Goal: Book appointment/travel/reservation

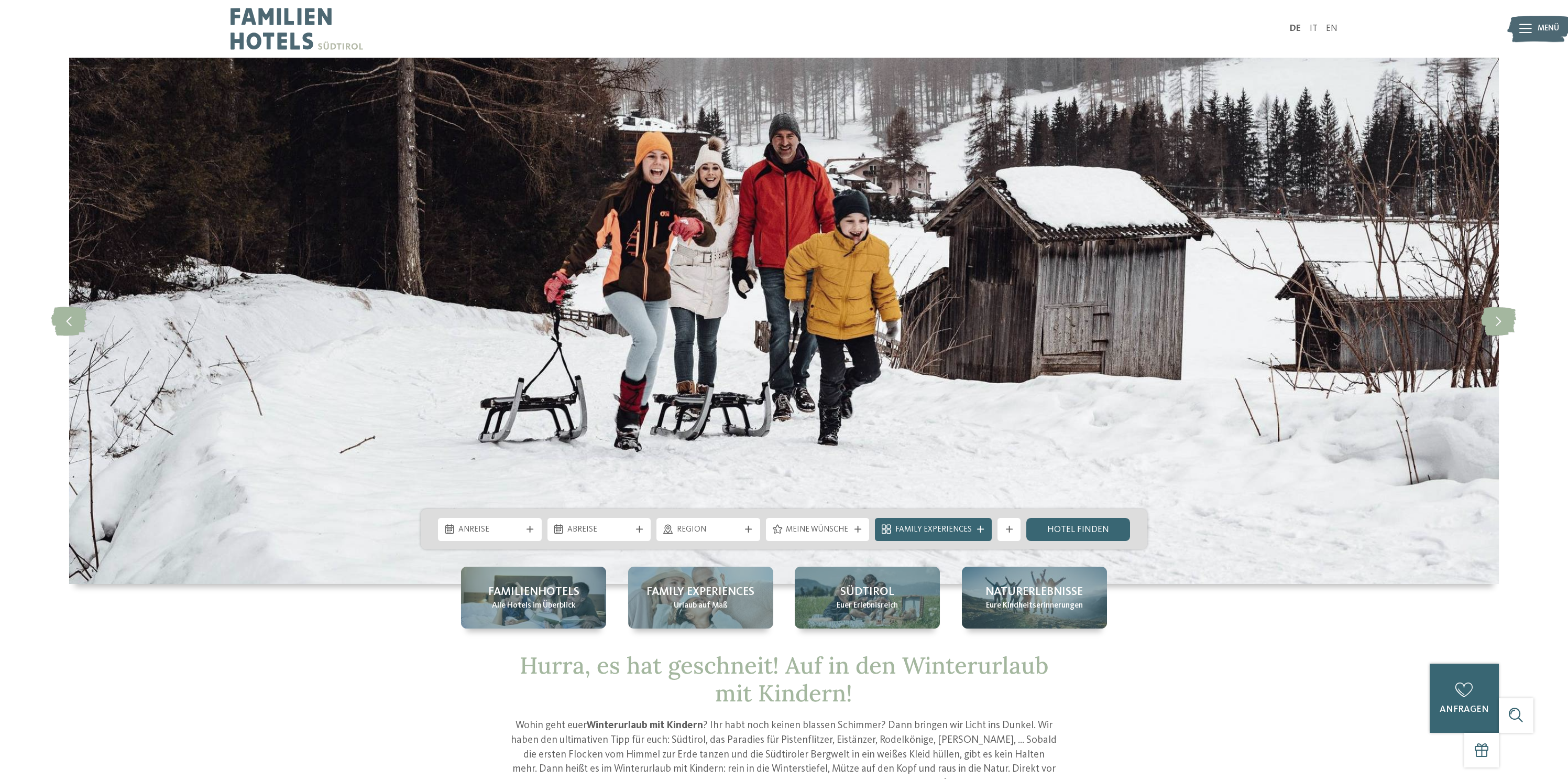
click at [543, 529] on div "Anreise" at bounding box center [490, 529] width 110 height 23
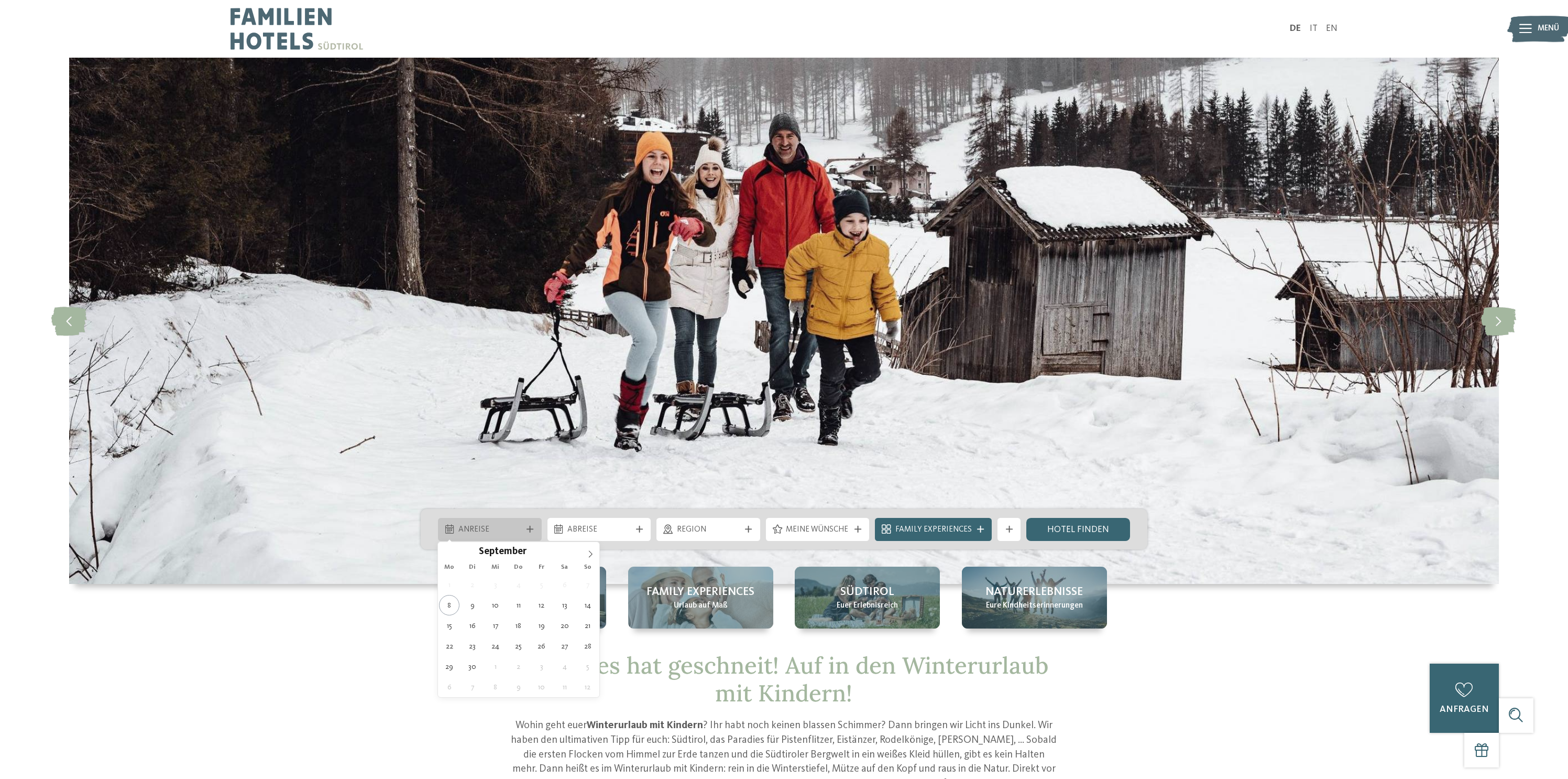
click at [540, 531] on div "Anreise" at bounding box center [489, 529] width 103 height 23
click at [530, 531] on icon at bounding box center [530, 529] width 7 height 7
click at [520, 533] on span "Anreise" at bounding box center [491, 530] width 63 height 11
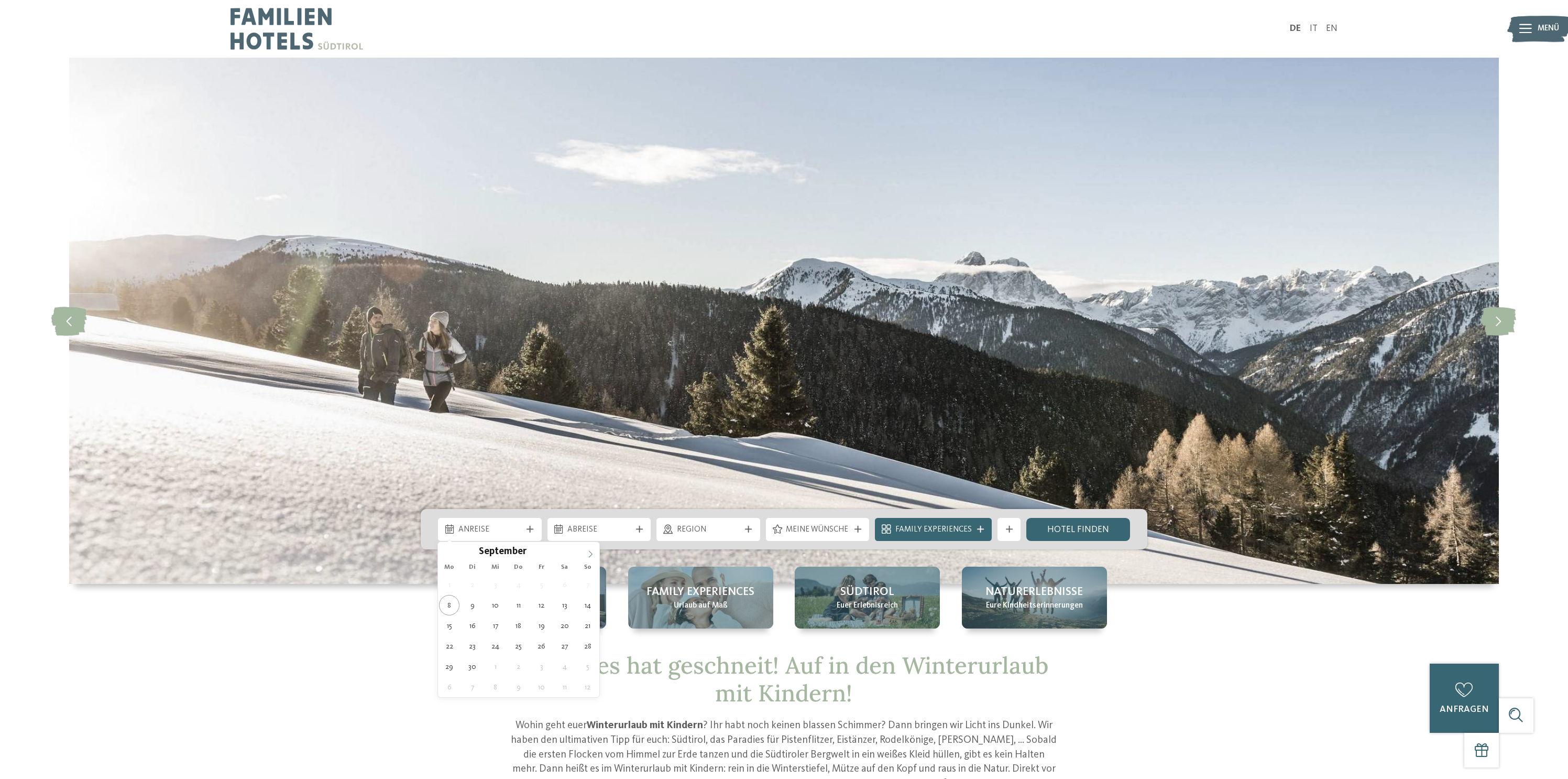
click at [590, 555] on icon at bounding box center [591, 554] width 8 height 8
type input "****"
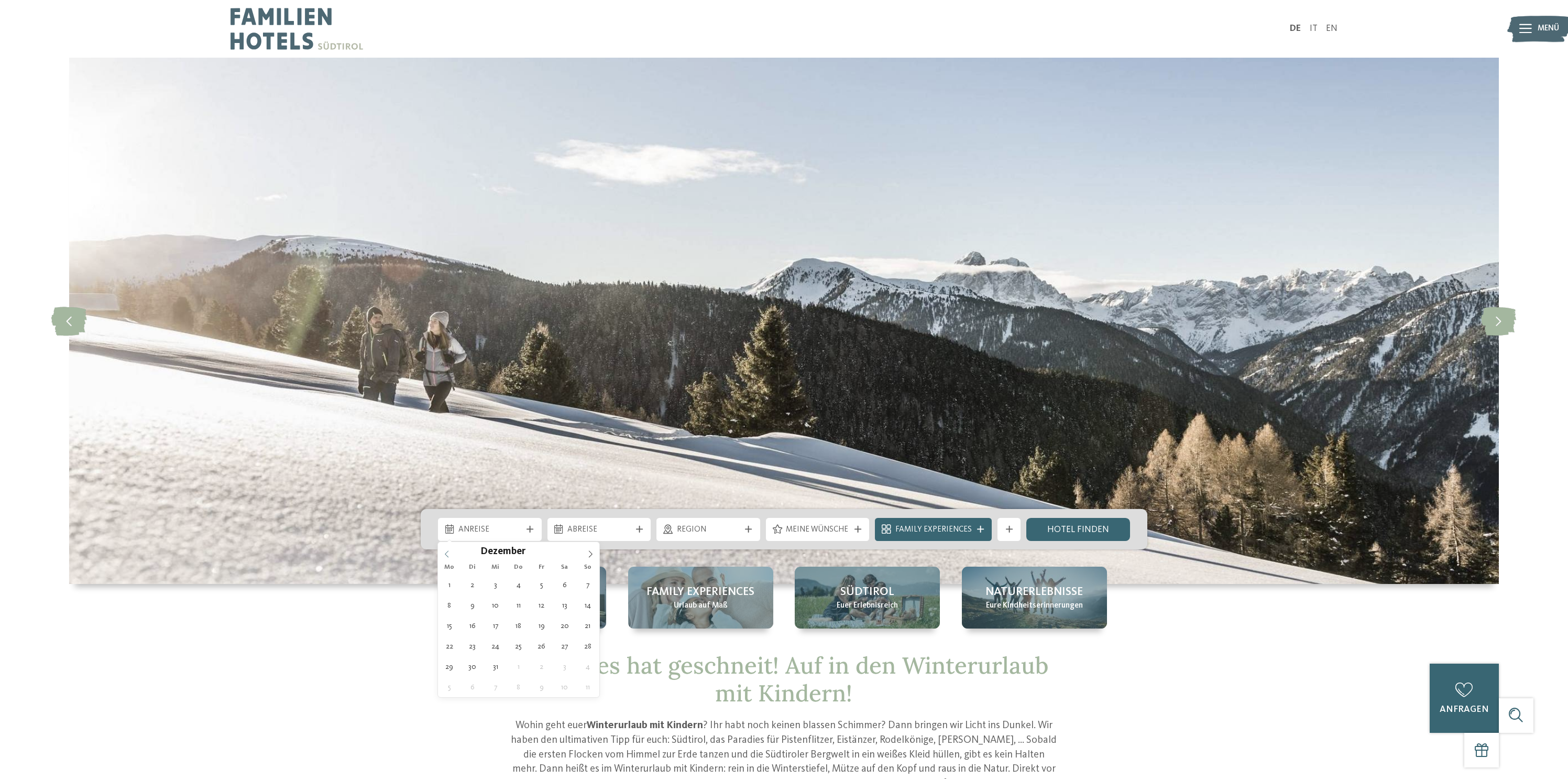
click at [444, 554] on icon at bounding box center [447, 554] width 8 height 8
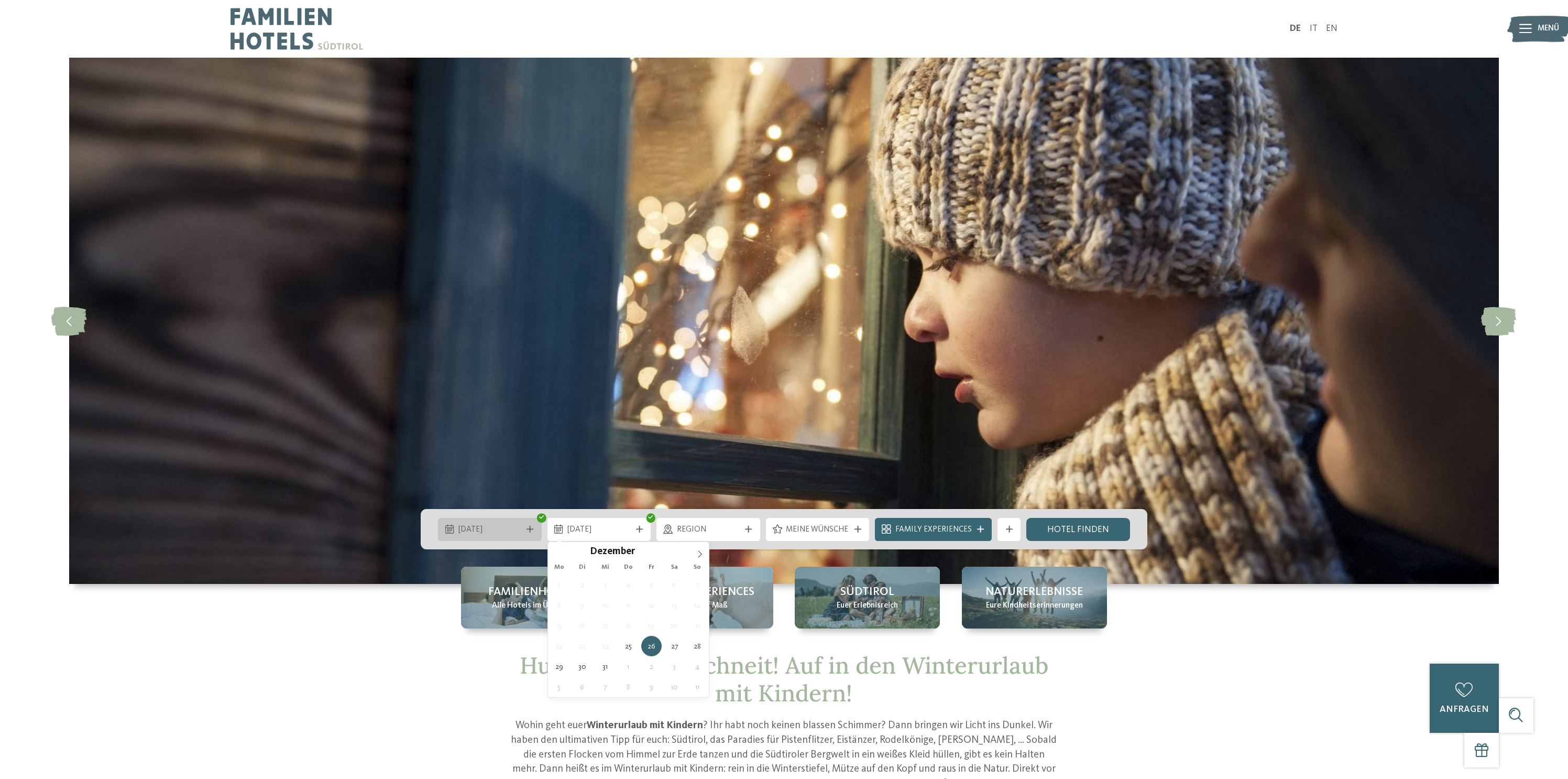
click at [538, 531] on div "25.12.2025" at bounding box center [489, 529] width 103 height 23
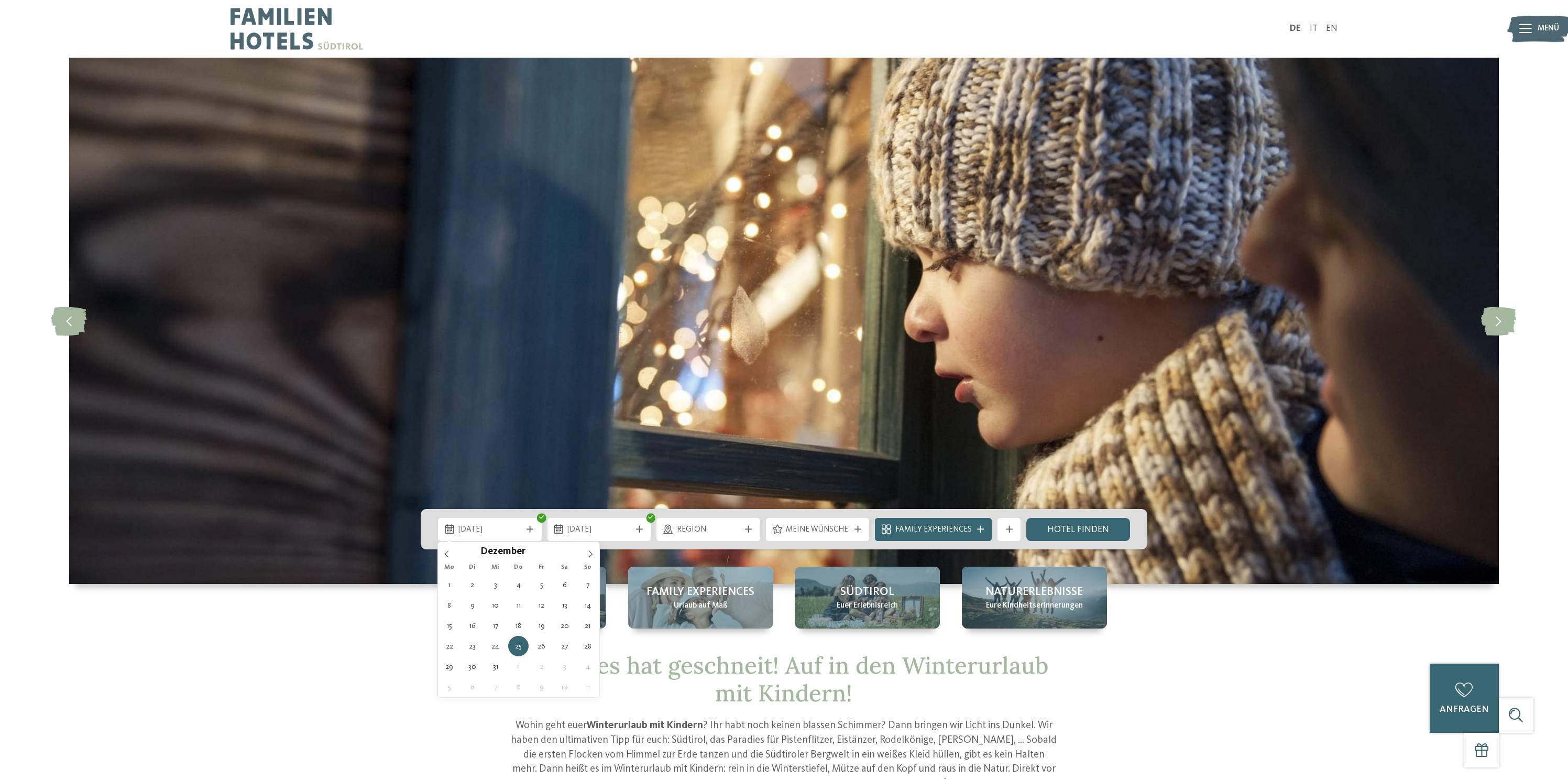
type div "23.12.2025"
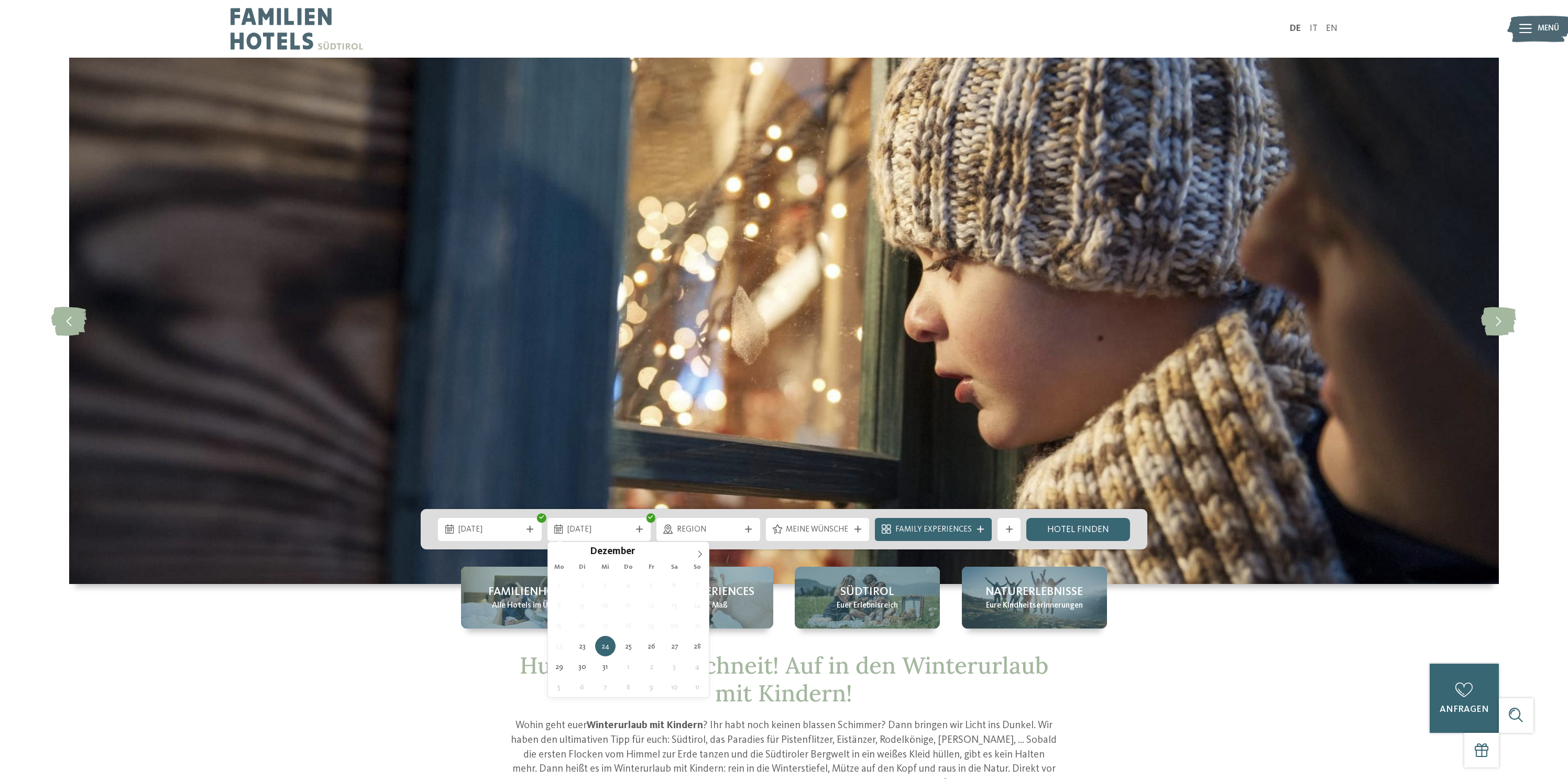
click at [636, 543] on div "Dezember ****" at bounding box center [628, 551] width 121 height 18
click at [640, 537] on div "24.12.2025" at bounding box center [599, 529] width 103 height 23
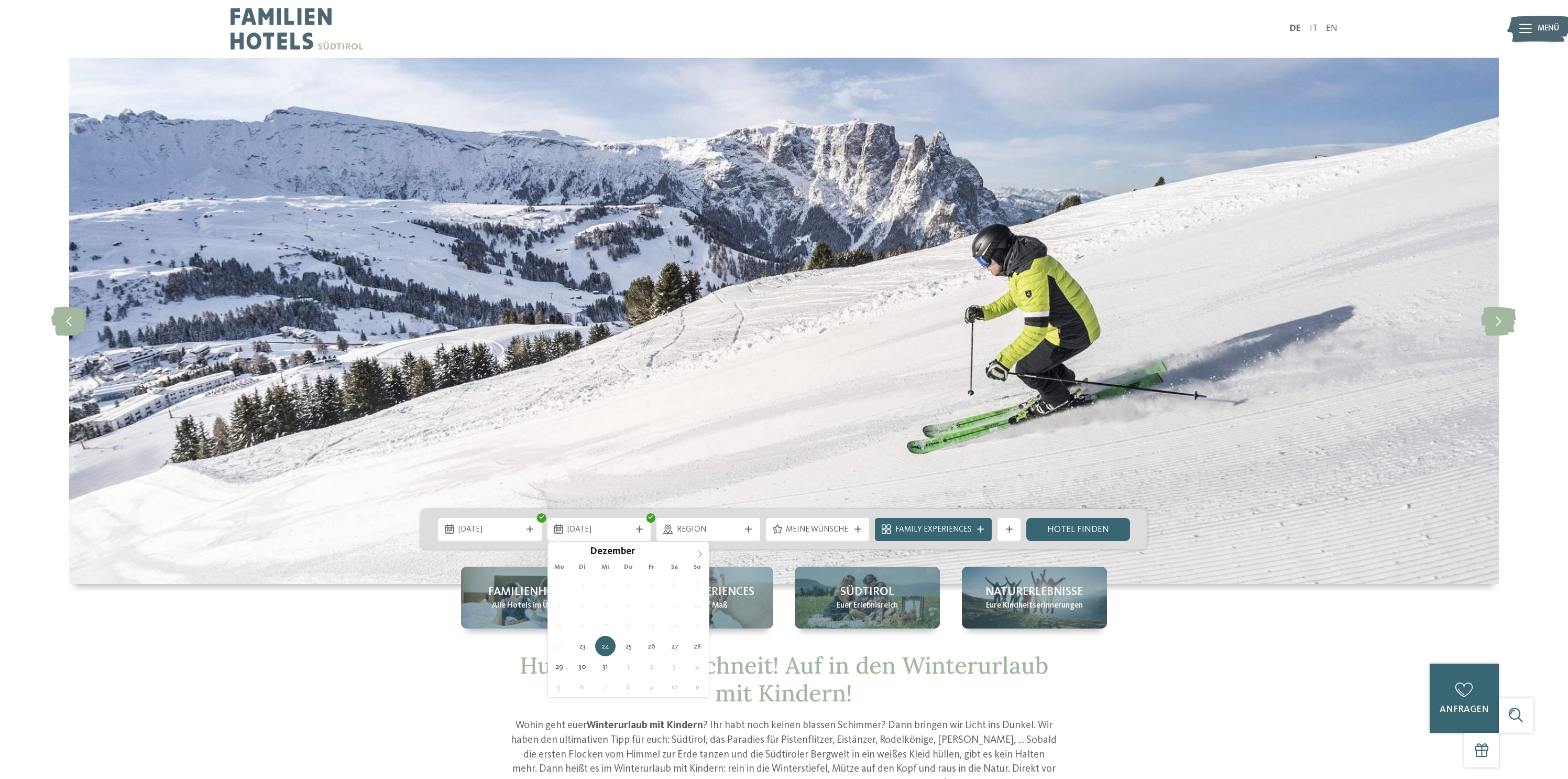
type input "****"
click at [696, 553] on span at bounding box center [700, 551] width 18 height 18
type div "01.01.2026"
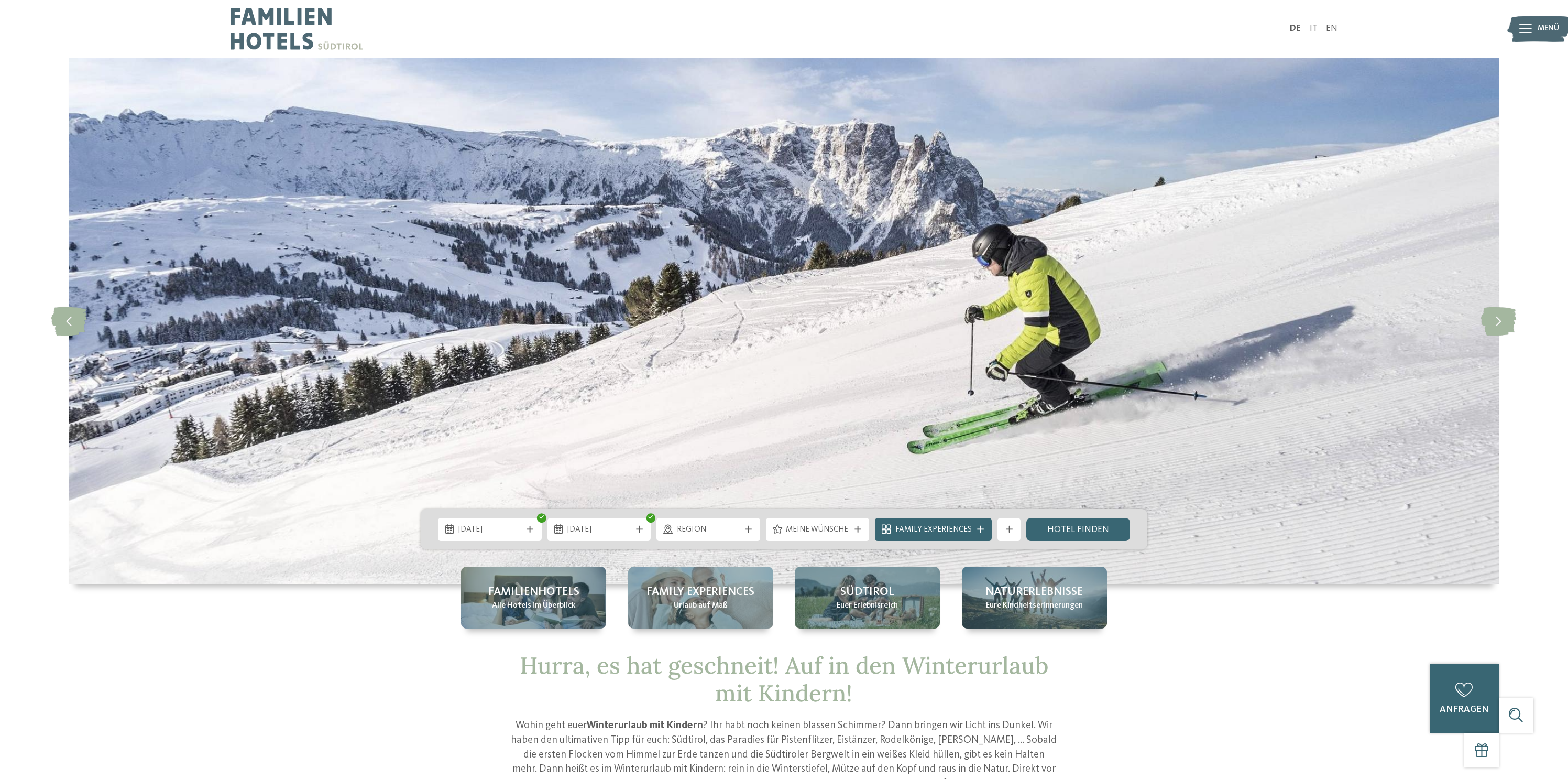
click at [693, 543] on div "23.12.2025 01.01.2026" at bounding box center [784, 529] width 727 height 41
click at [711, 531] on span "Region" at bounding box center [709, 530] width 63 height 11
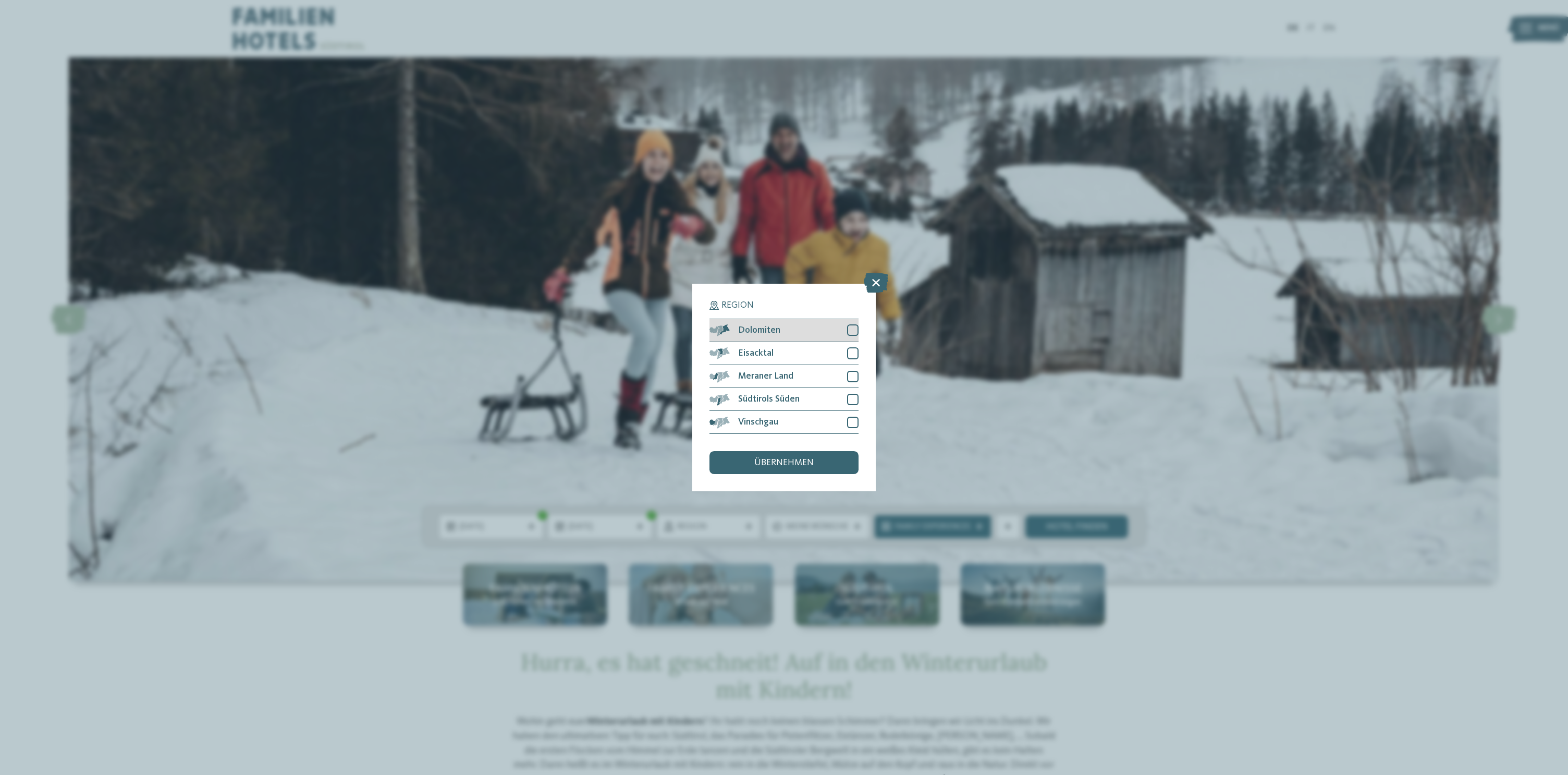
click at [854, 329] on div at bounding box center [853, 330] width 11 height 11
click at [848, 353] on div at bounding box center [853, 353] width 11 height 11
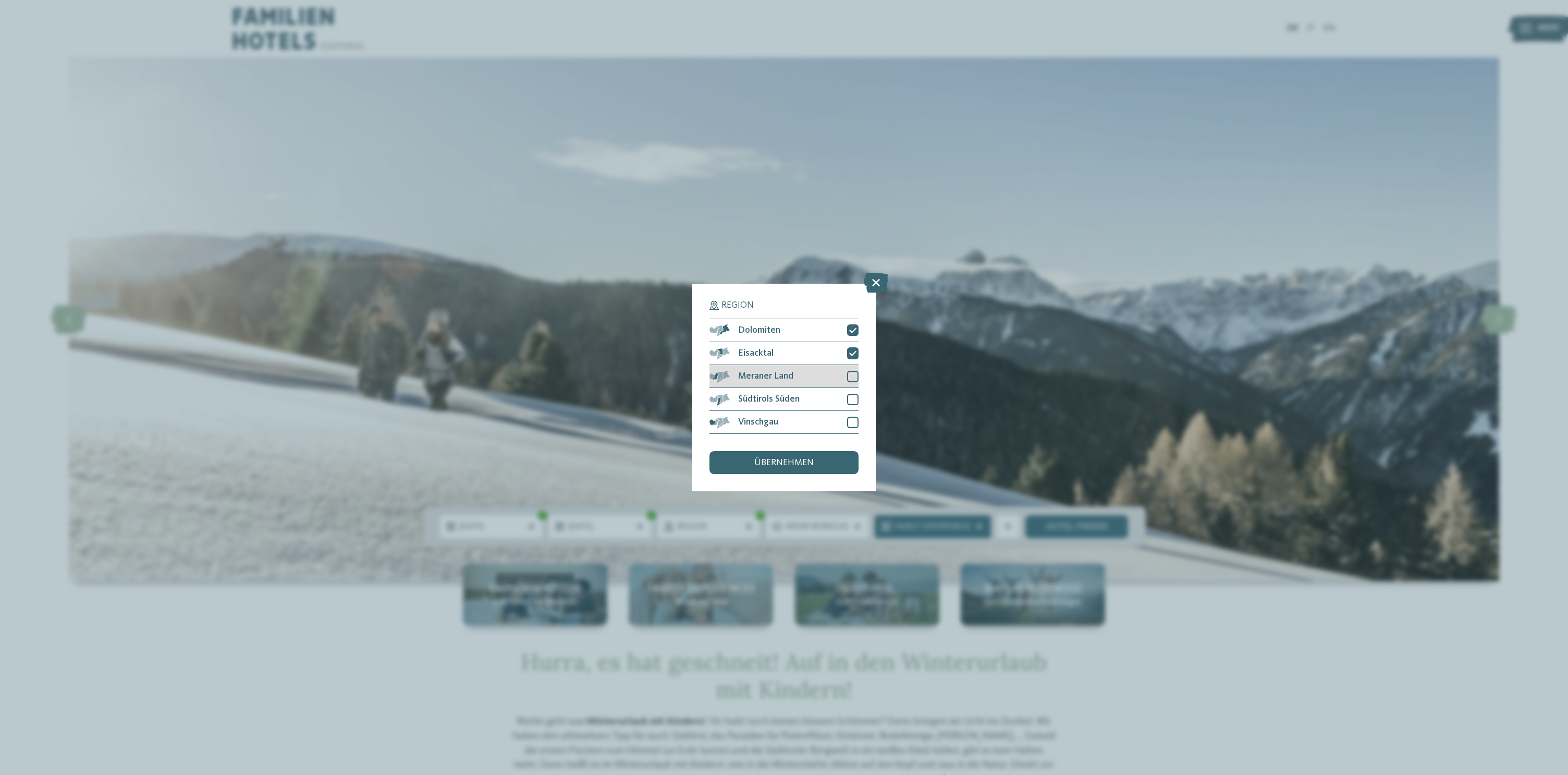
click at [851, 380] on div at bounding box center [853, 376] width 11 height 11
click at [824, 468] on div "übernehmen" at bounding box center [784, 462] width 149 height 23
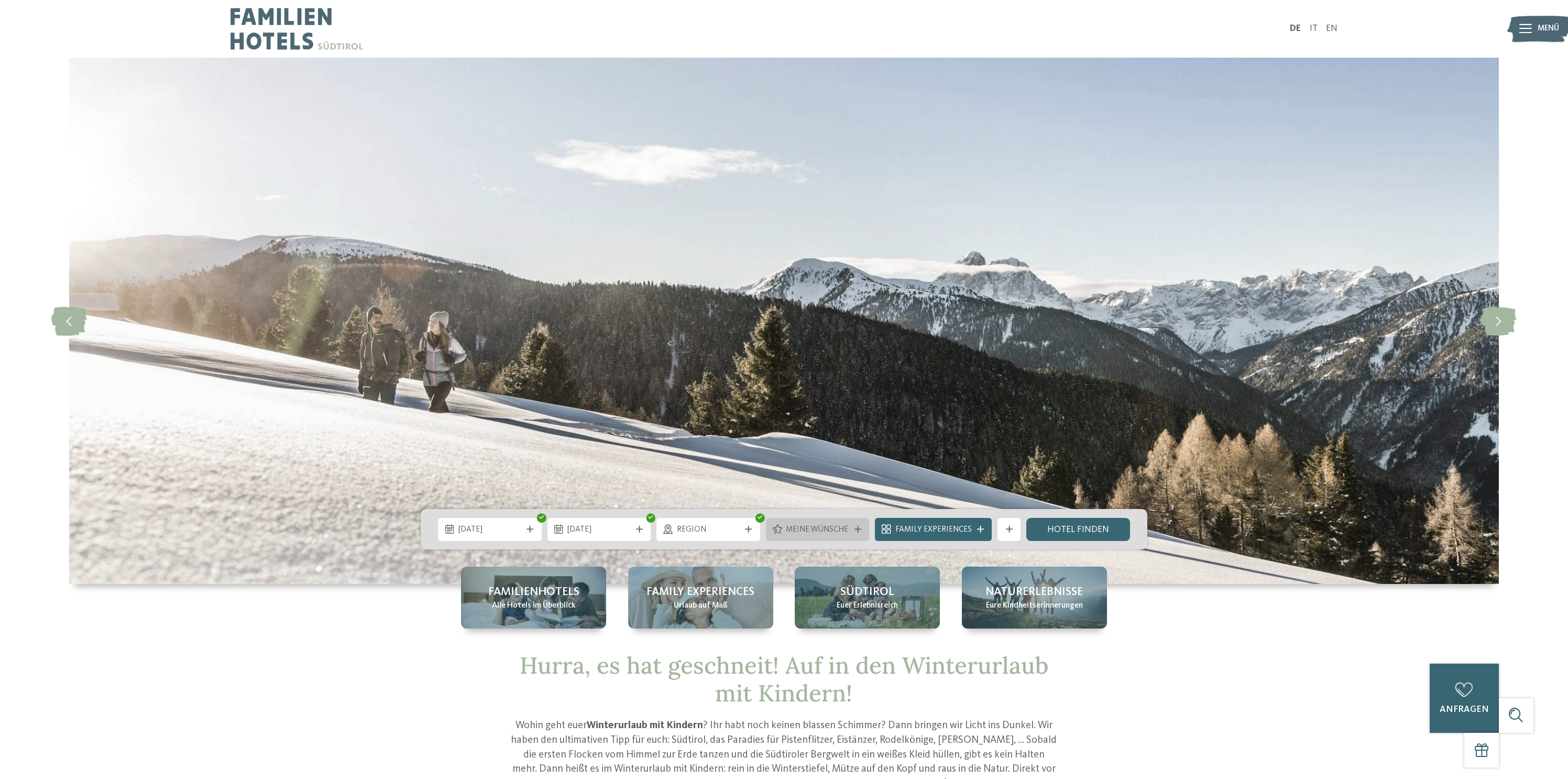
click at [843, 528] on span "Meine Wünsche" at bounding box center [818, 530] width 63 height 11
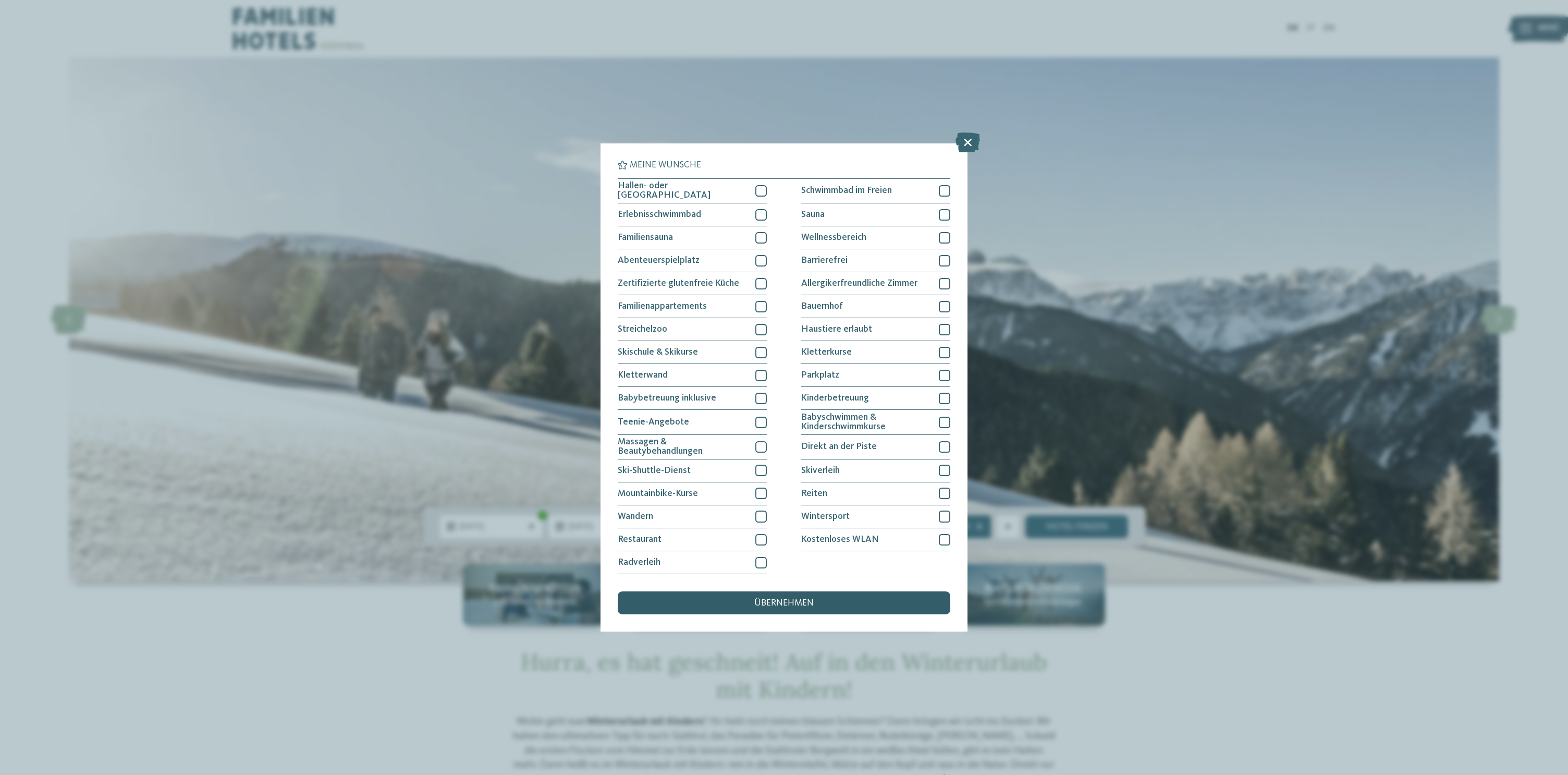
click at [850, 612] on div "übernehmen" at bounding box center [783, 603] width 333 height 23
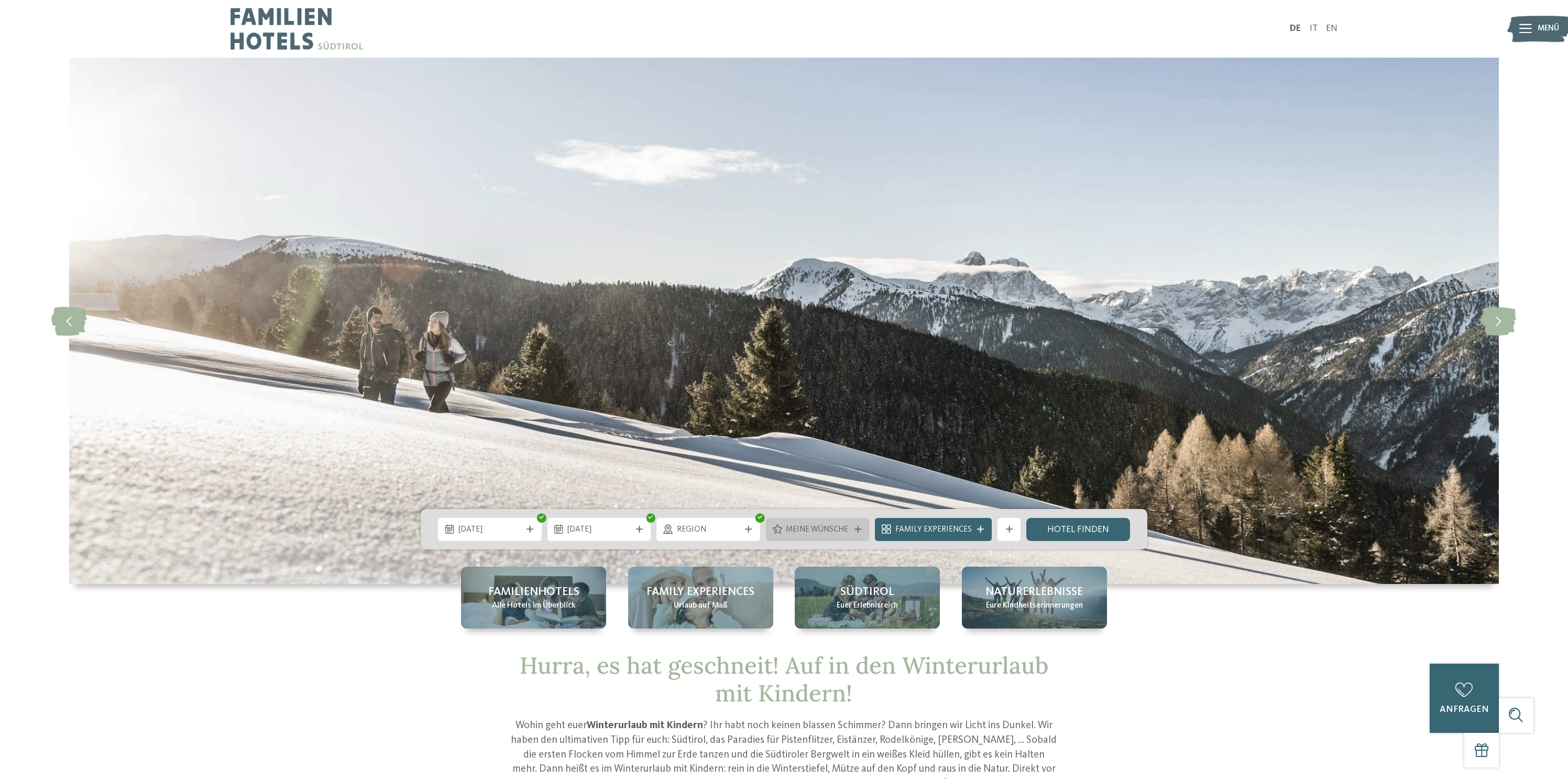
click at [849, 533] on span "Meine Wünsche" at bounding box center [818, 530] width 63 height 11
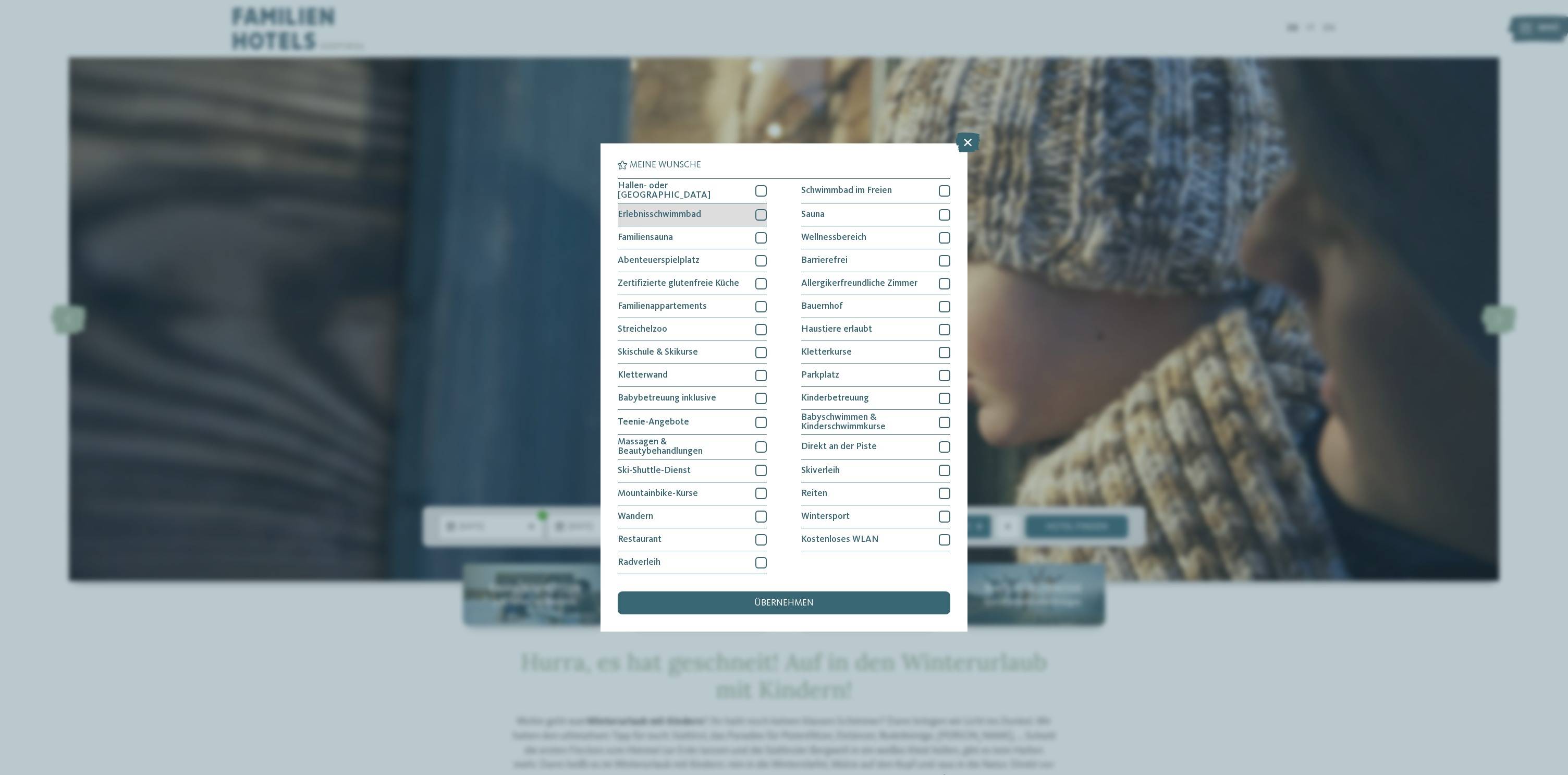
click at [759, 219] on div at bounding box center [761, 215] width 11 height 11
click at [761, 234] on div at bounding box center [761, 237] width 11 height 11
click at [757, 232] on div at bounding box center [761, 237] width 11 height 11
click at [770, 592] on div "übernehmen" at bounding box center [783, 603] width 333 height 23
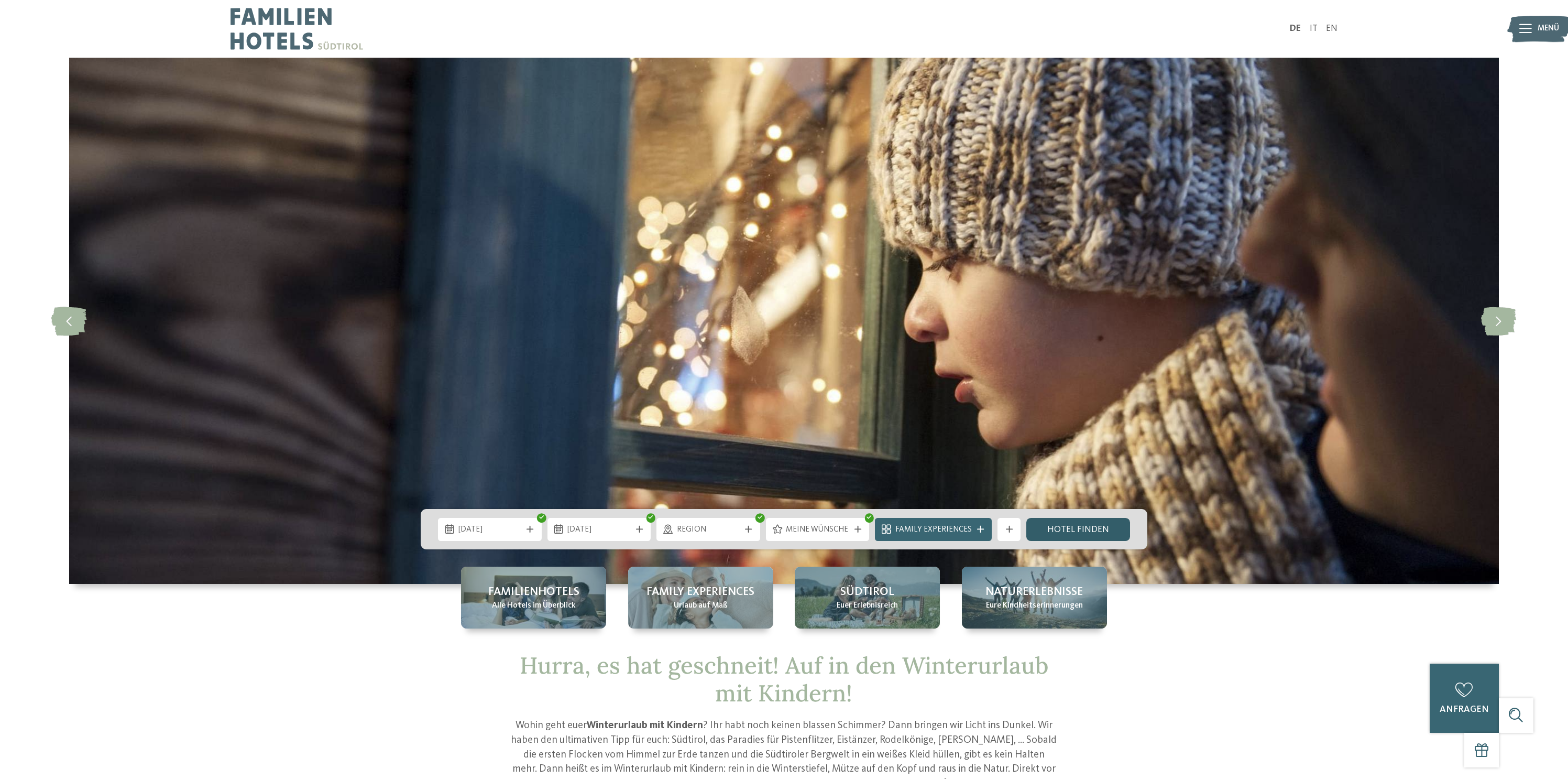
click at [1060, 529] on link "Hotel finden" at bounding box center [1078, 529] width 103 height 23
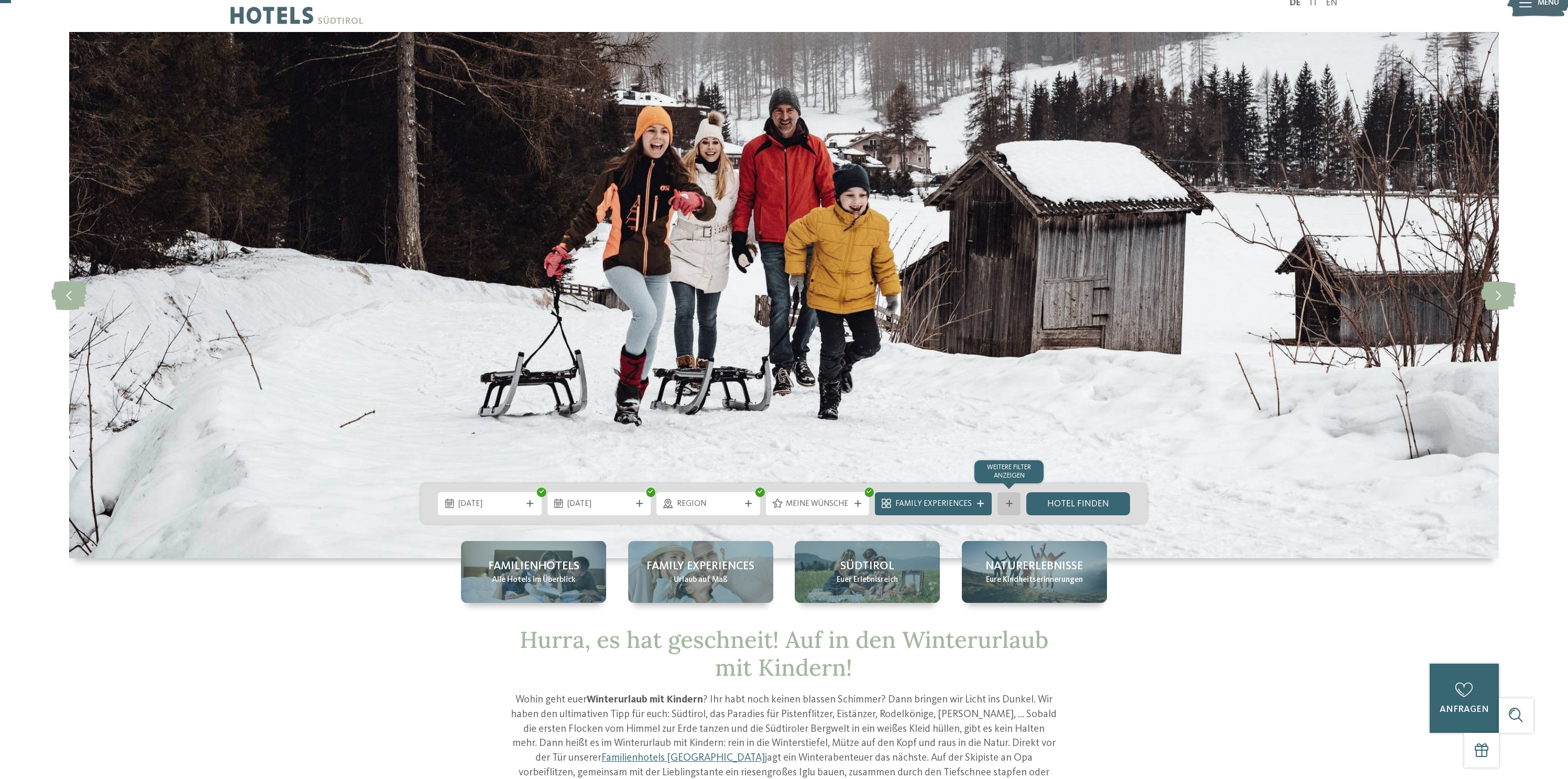
drag, startPoint x: 1017, startPoint y: 489, endPoint x: 1018, endPoint y: 500, distance: 11.0
click at [1018, 489] on div "23.12.2025 01.01.2026" at bounding box center [784, 503] width 727 height 41
click at [1017, 505] on div "Weitere Filter anzeigen" at bounding box center [1009, 503] width 23 height 23
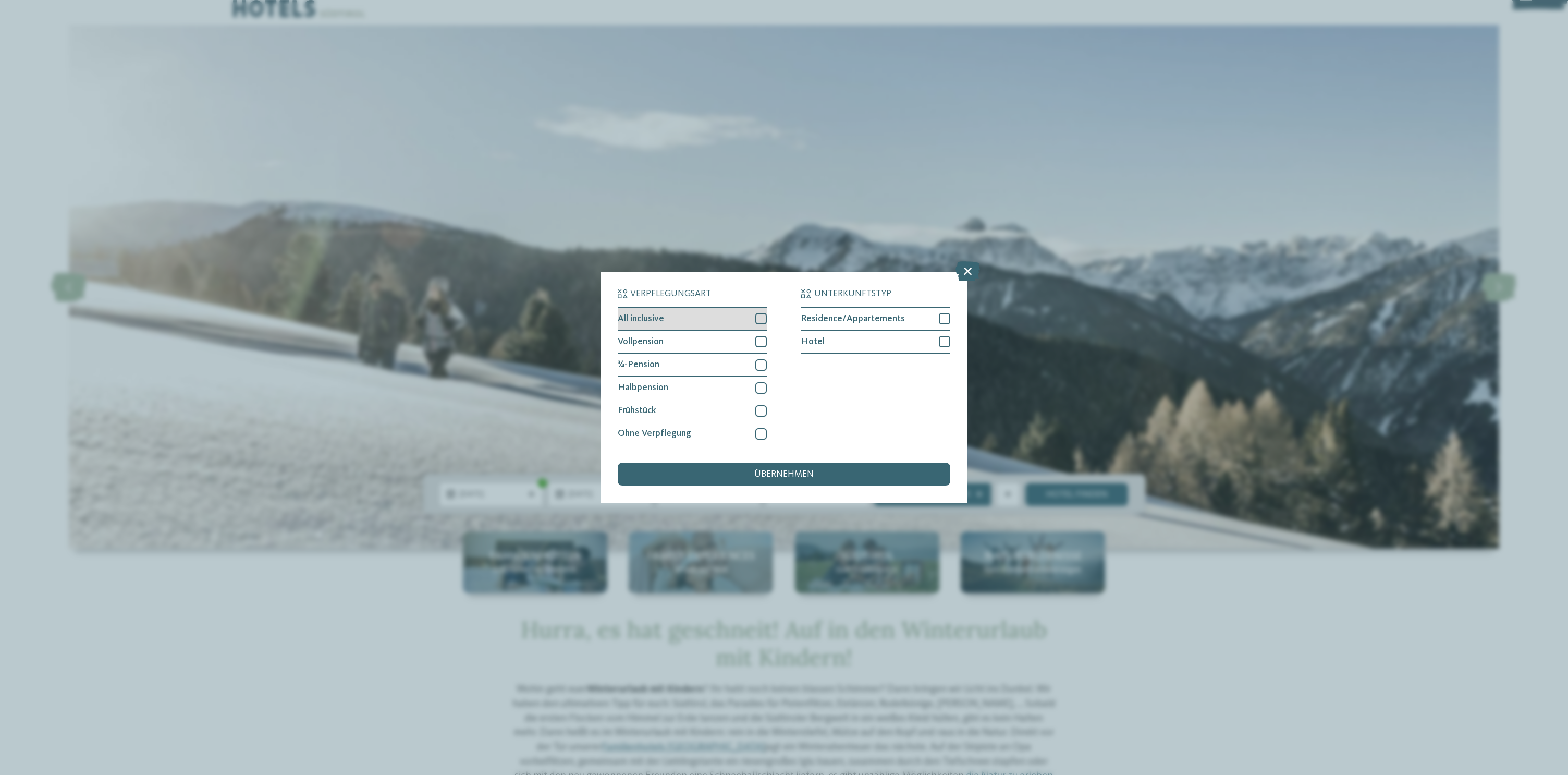
click at [764, 321] on div at bounding box center [761, 318] width 11 height 11
click at [812, 472] on span "übernehmen" at bounding box center [784, 474] width 59 height 9
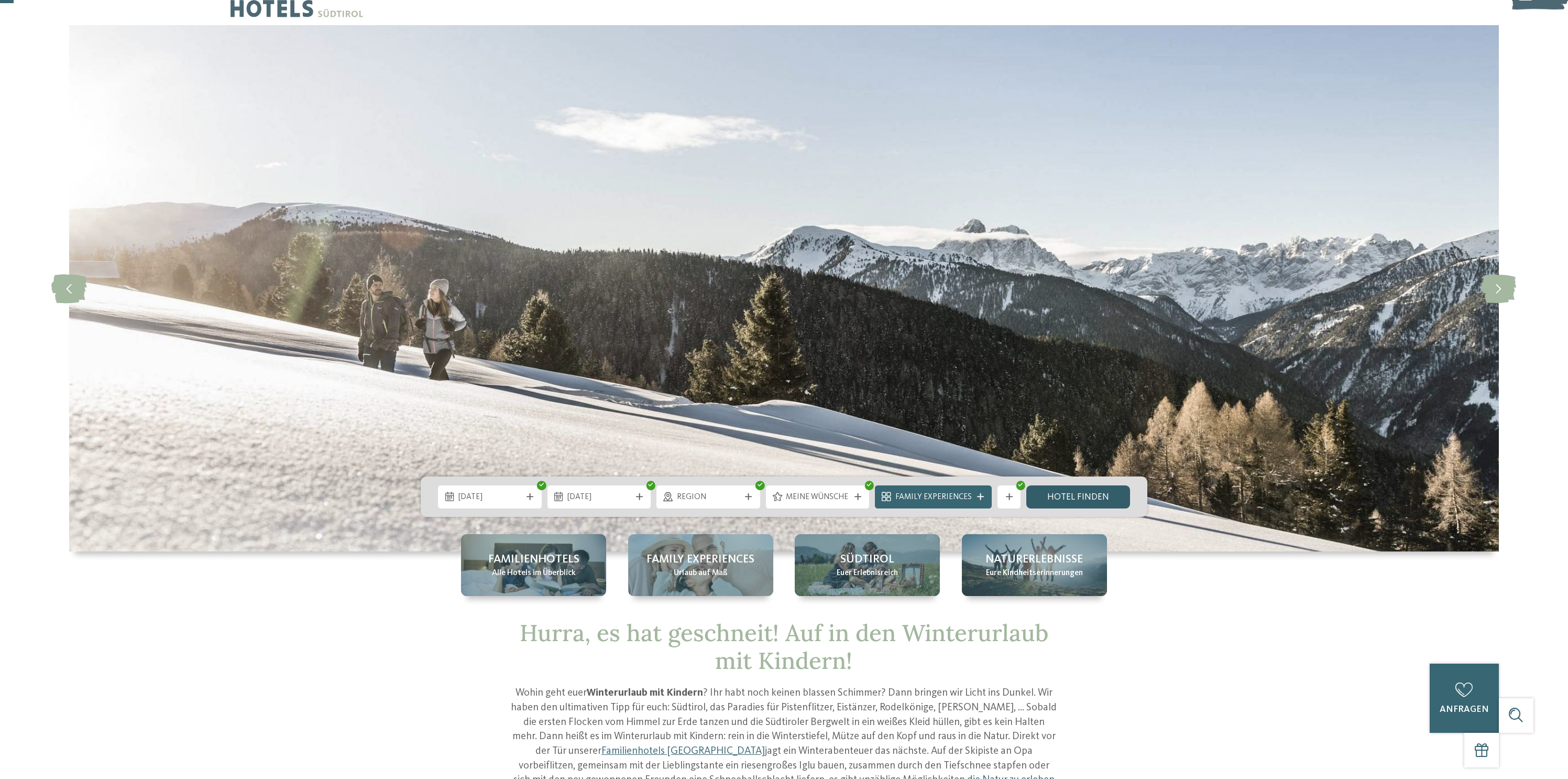
click at [1057, 501] on link "Hotel finden" at bounding box center [1078, 497] width 103 height 23
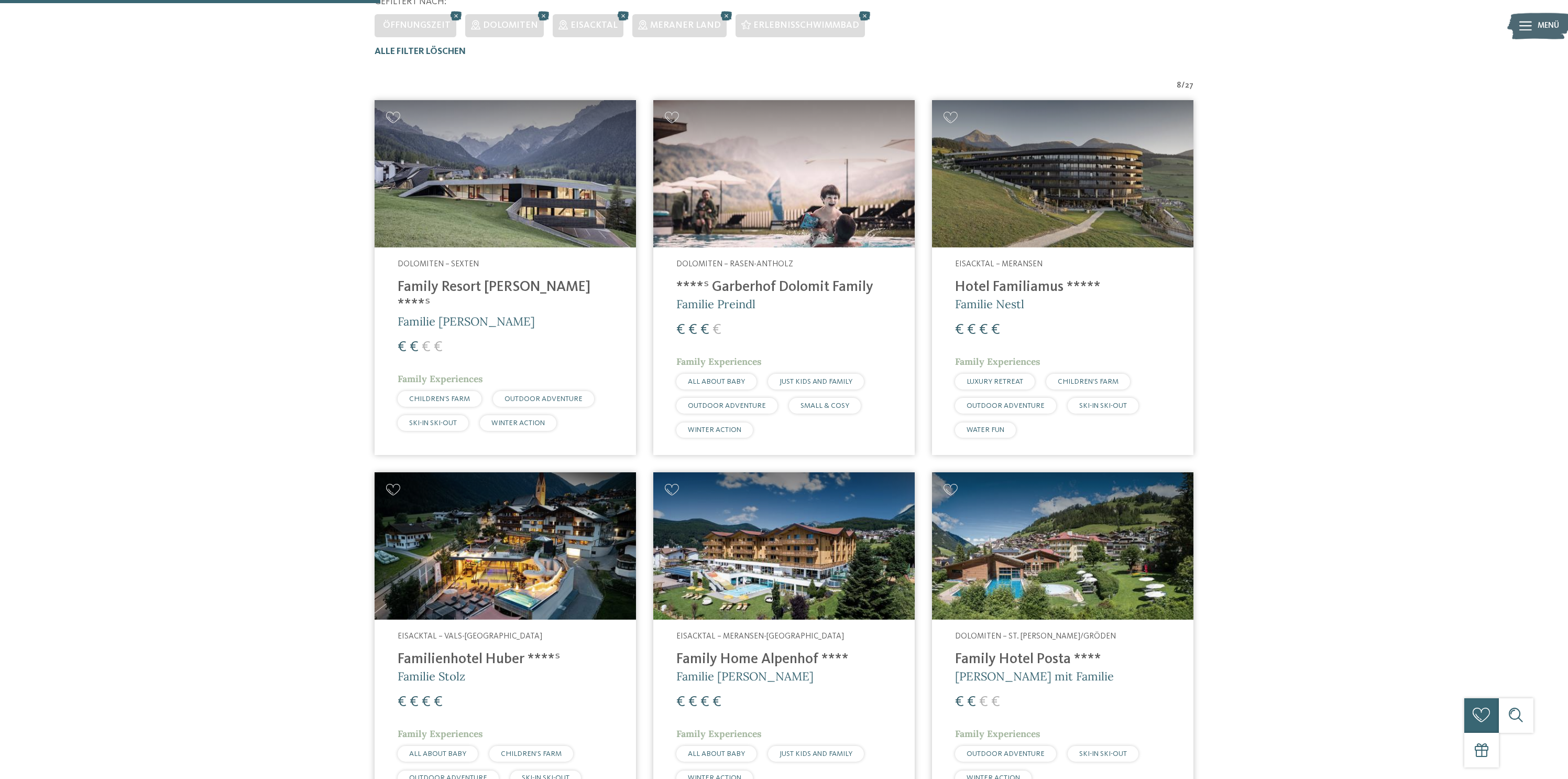
scroll to position [528, 0]
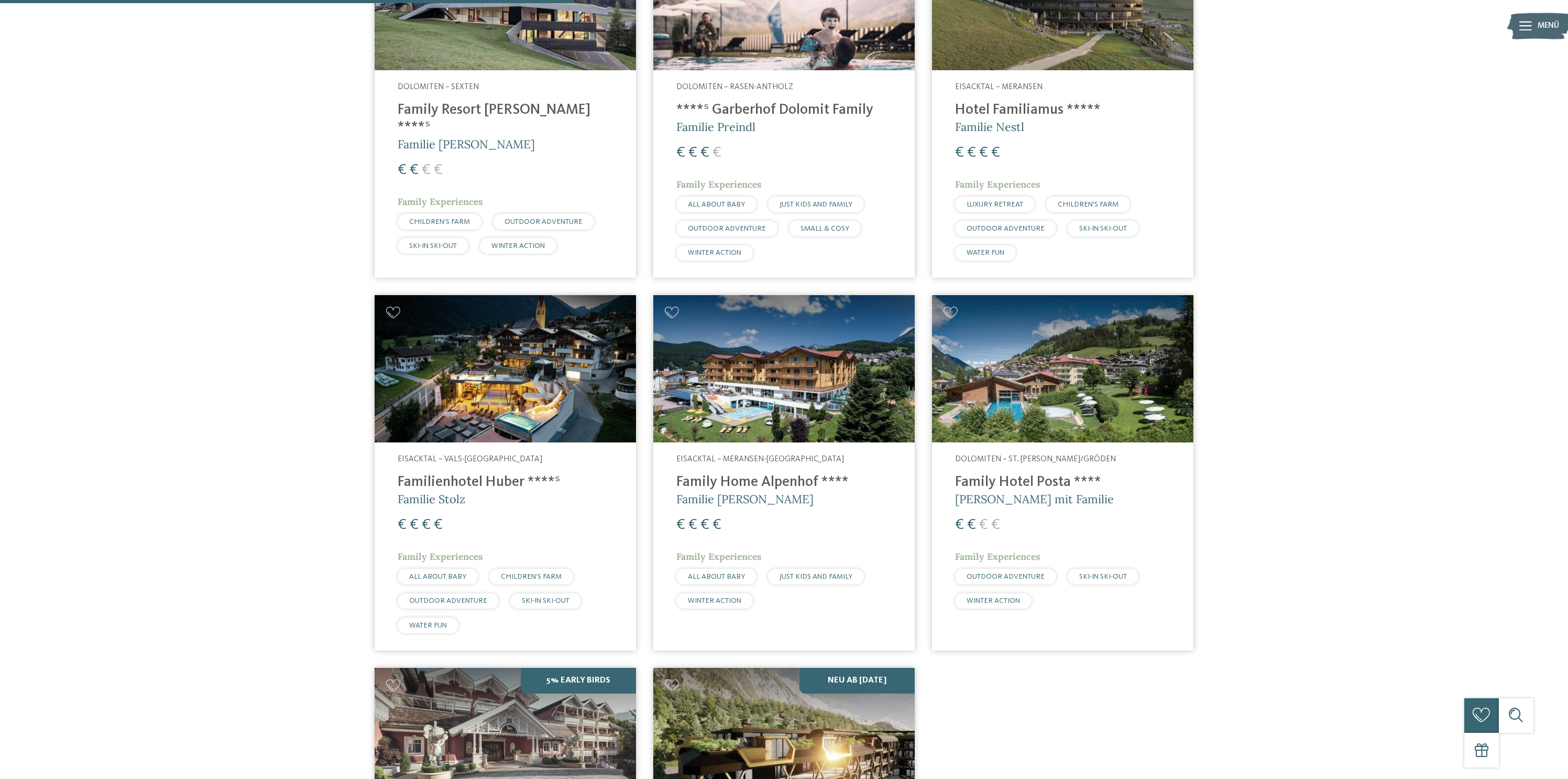
click at [815, 489] on h4 "Family Home Alpenhof ****" at bounding box center [784, 482] width 215 height 17
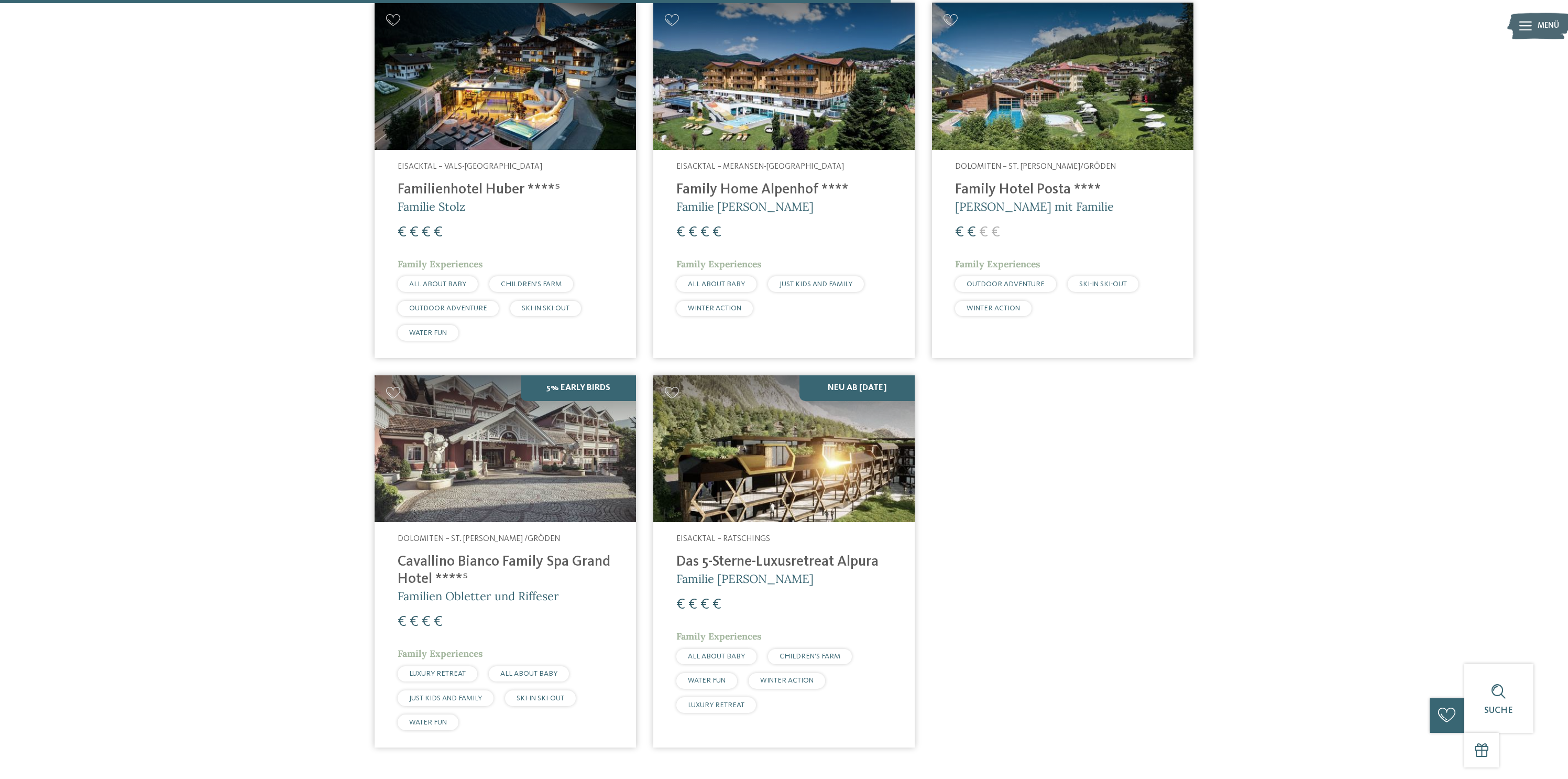
scroll to position [814, 0]
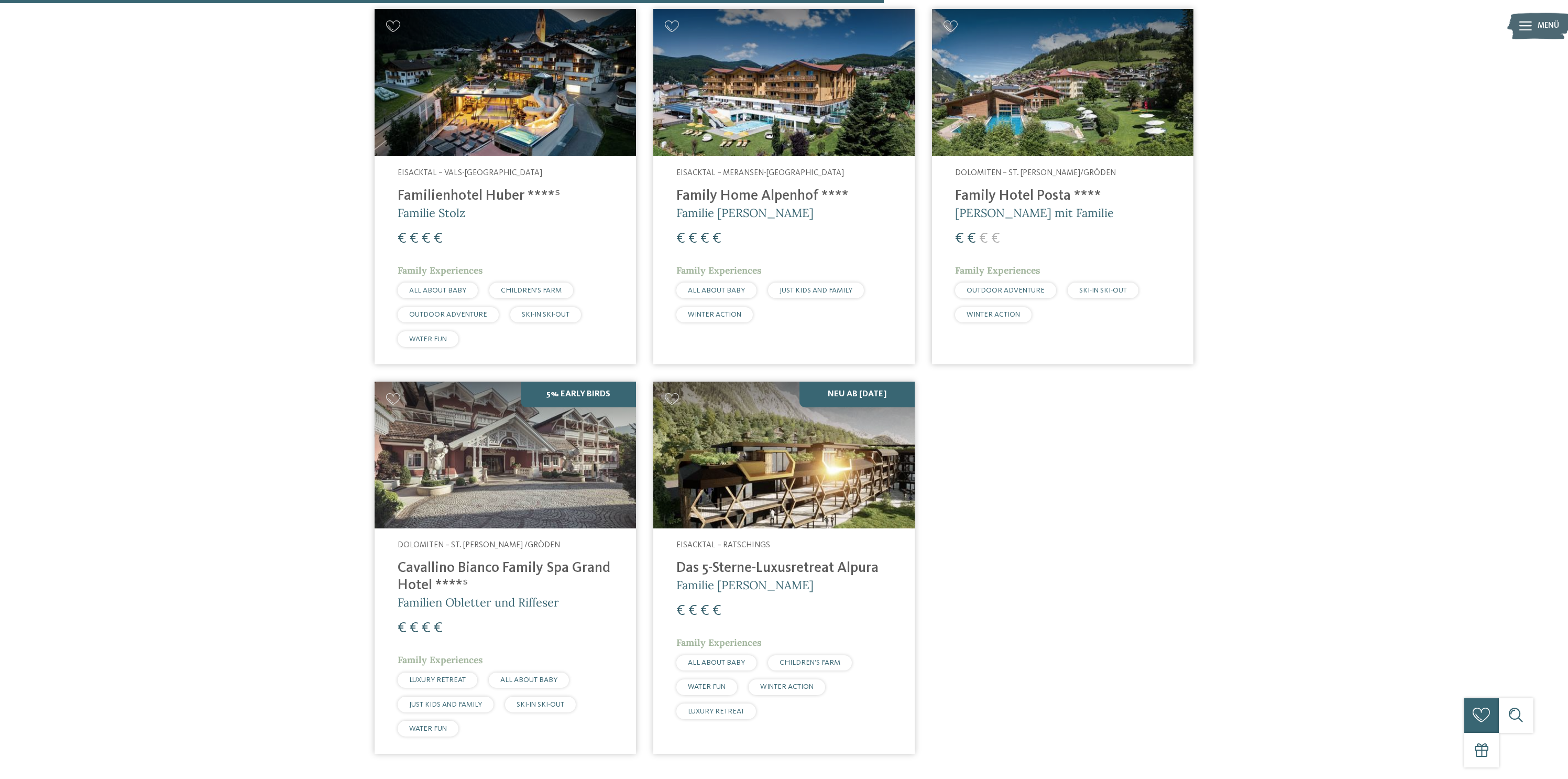
click at [770, 197] on h4 "Family Home Alpenhof ****" at bounding box center [784, 196] width 215 height 17
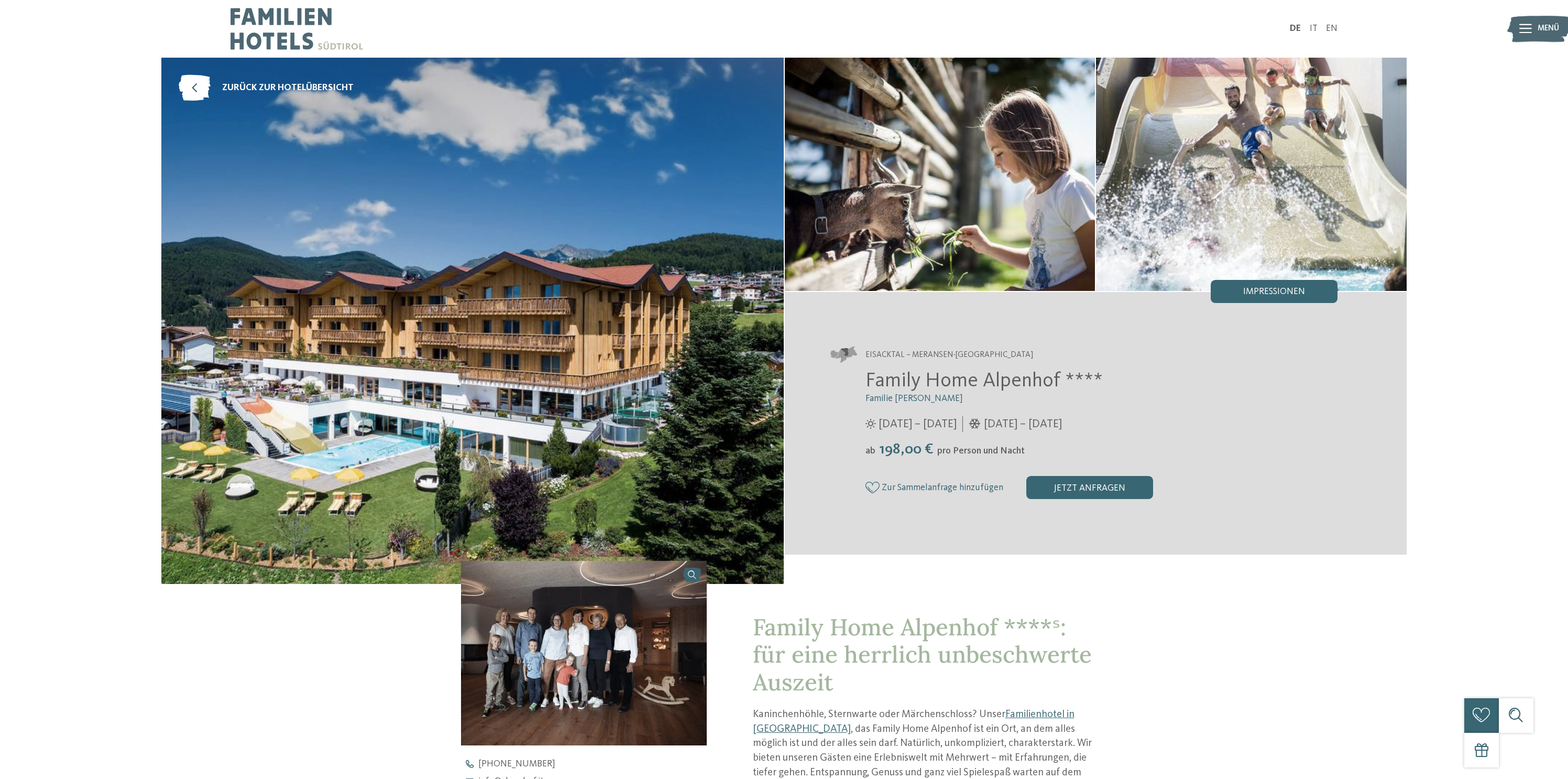
drag, startPoint x: 897, startPoint y: 451, endPoint x: 1014, endPoint y: 449, distance: 117.0
click at [1014, 449] on div "ab 198,00 € pro Person und Nacht" at bounding box center [1102, 449] width 473 height 18
click at [1014, 449] on span "pro Person und Nacht" at bounding box center [981, 451] width 88 height 9
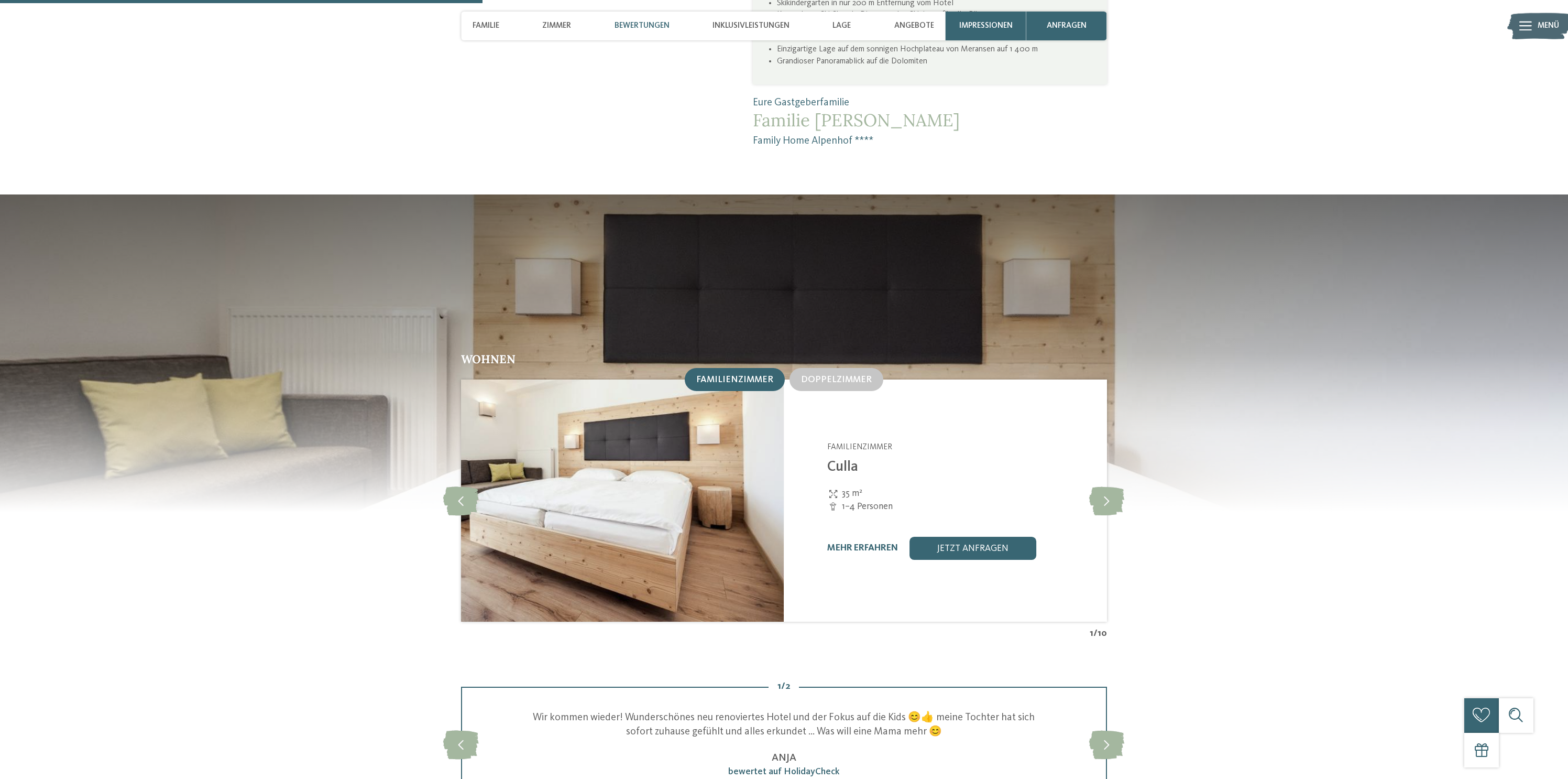
scroll to position [1125, 0]
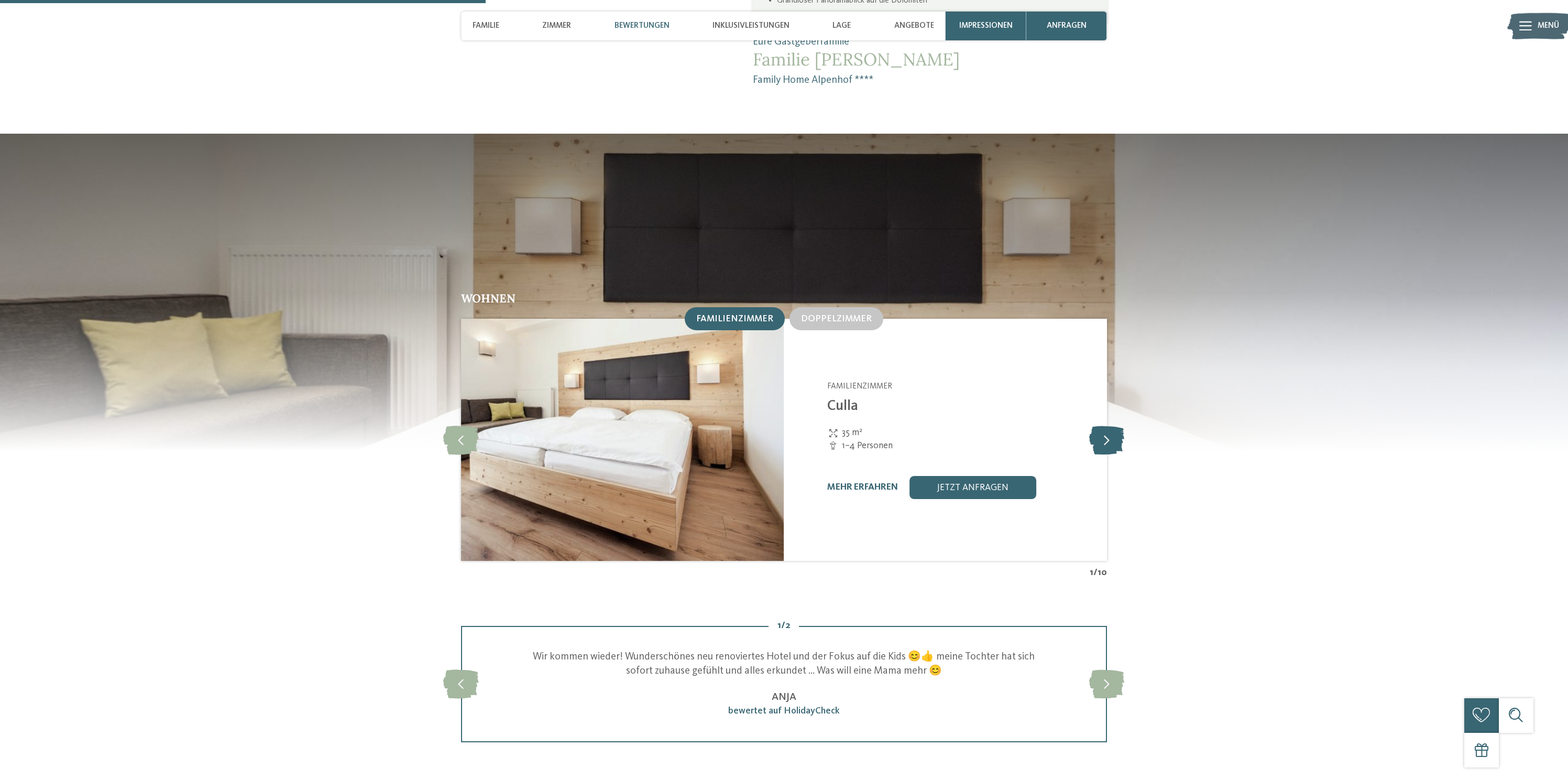
click at [1112, 425] on icon at bounding box center [1107, 439] width 35 height 29
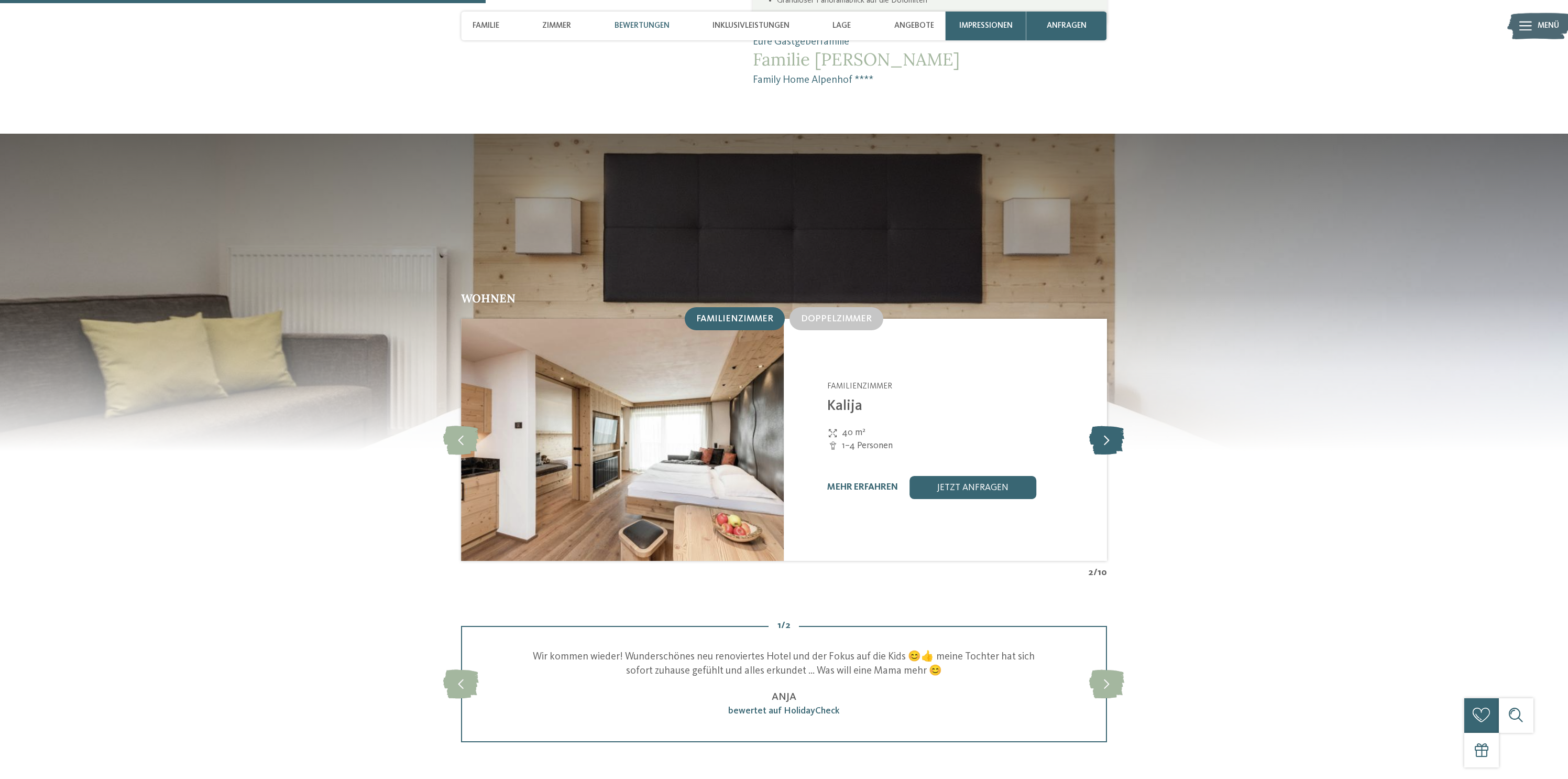
click at [1111, 425] on icon at bounding box center [1107, 439] width 35 height 29
click at [966, 482] on link "jetzt anfragen" at bounding box center [973, 488] width 127 height 23
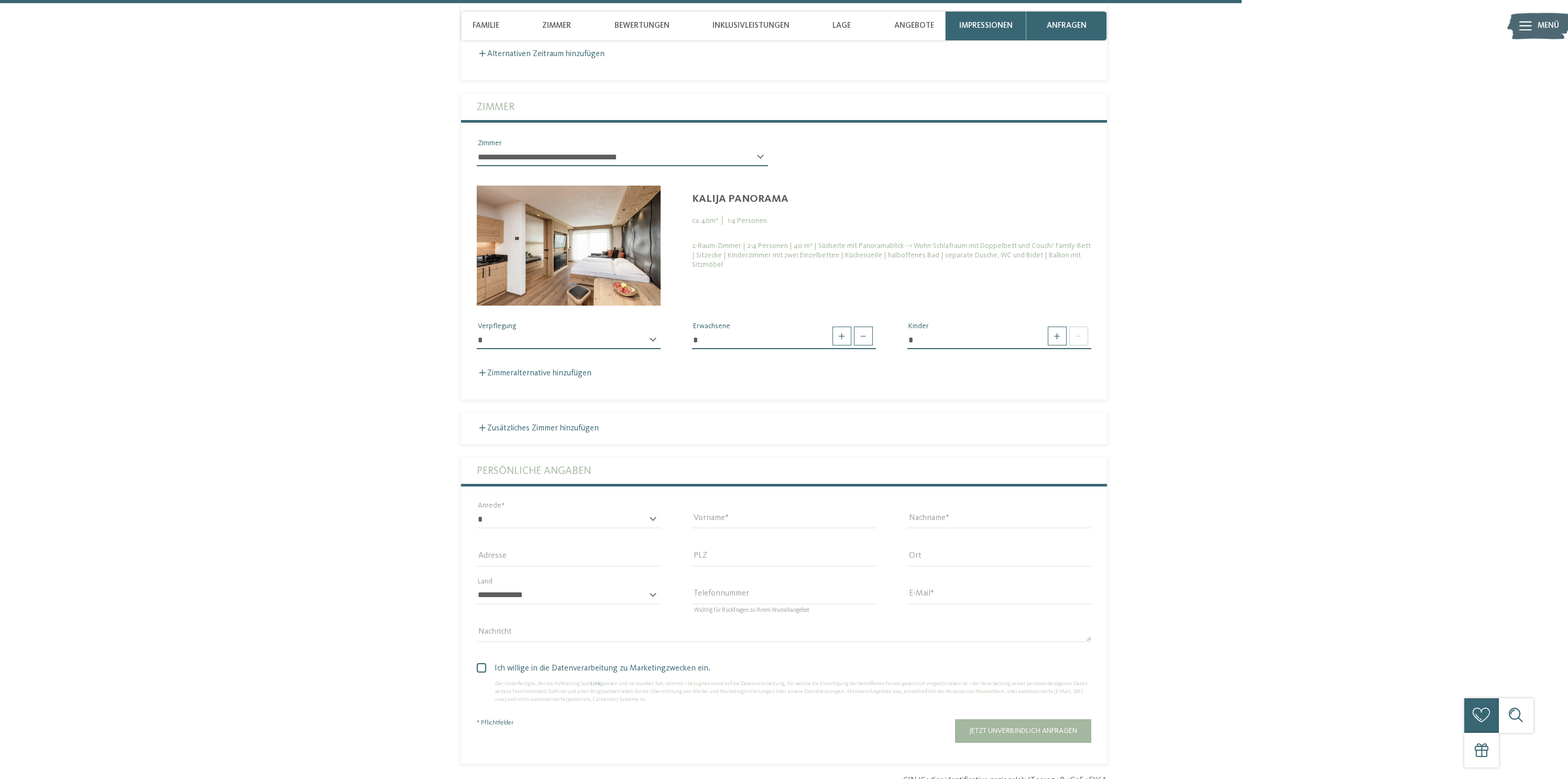
scroll to position [3192, 0]
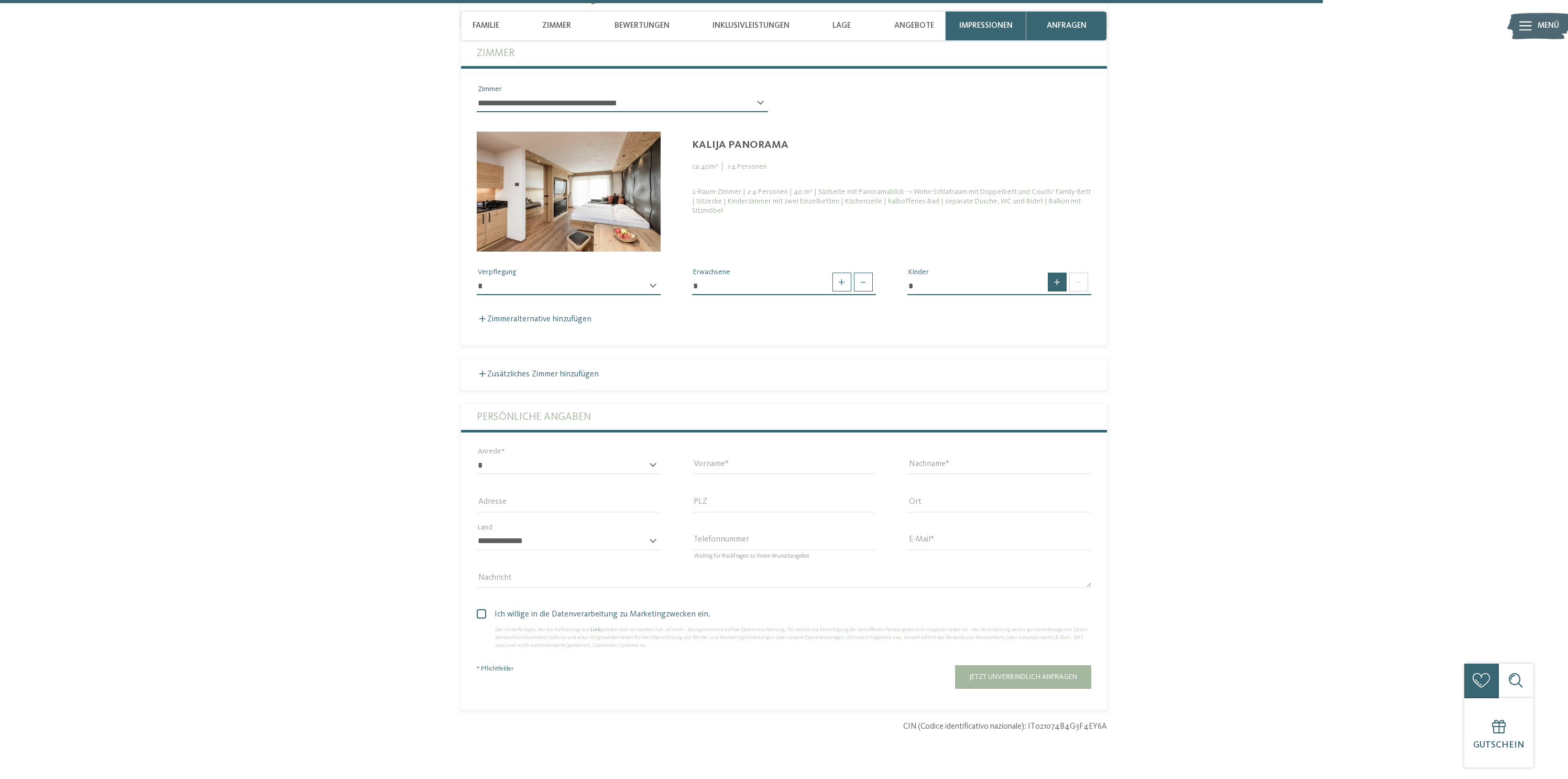
click at [1064, 272] on span at bounding box center [1057, 282] width 19 height 19
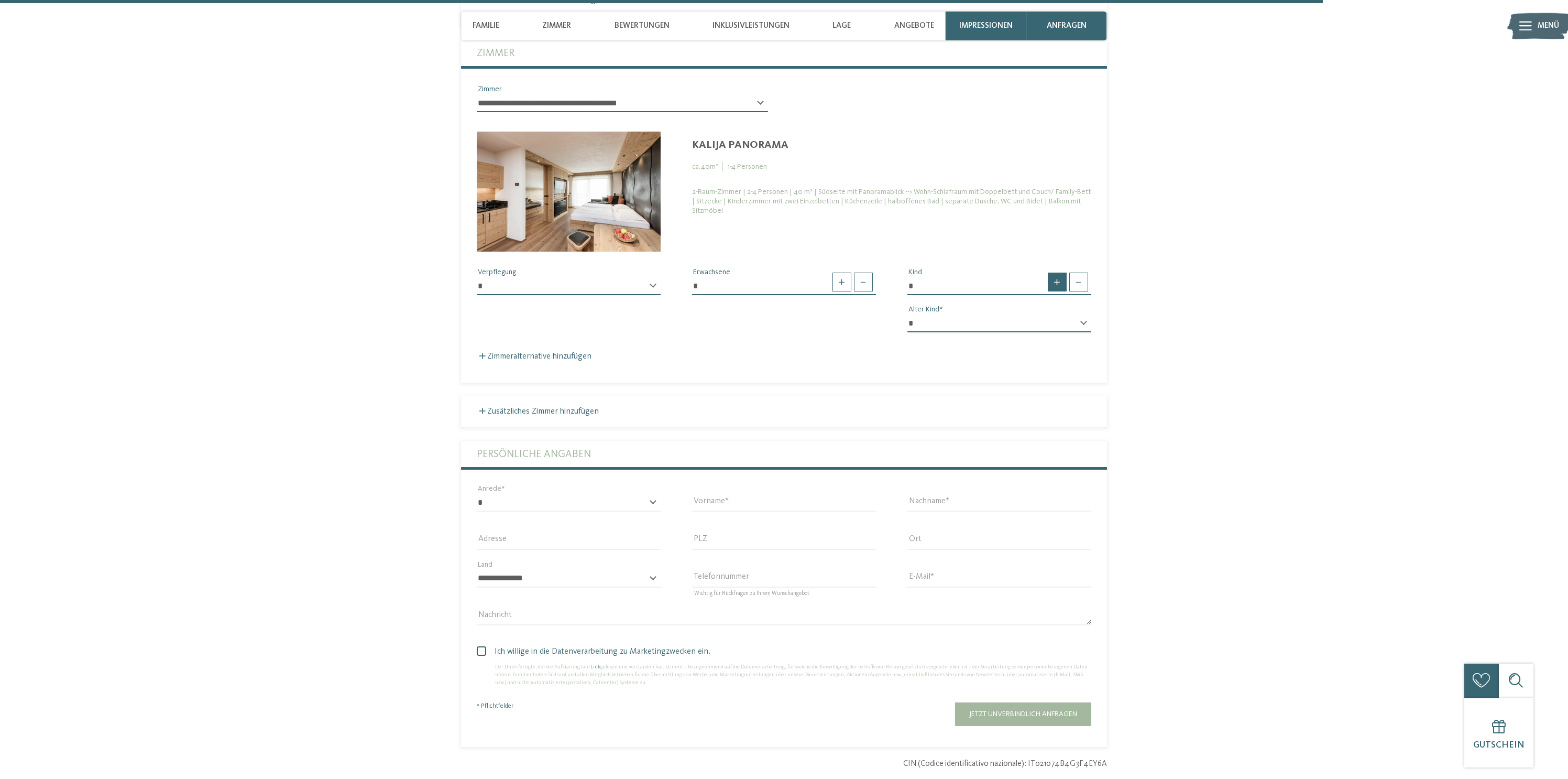
click at [1062, 272] on span at bounding box center [1057, 282] width 19 height 19
type input "*"
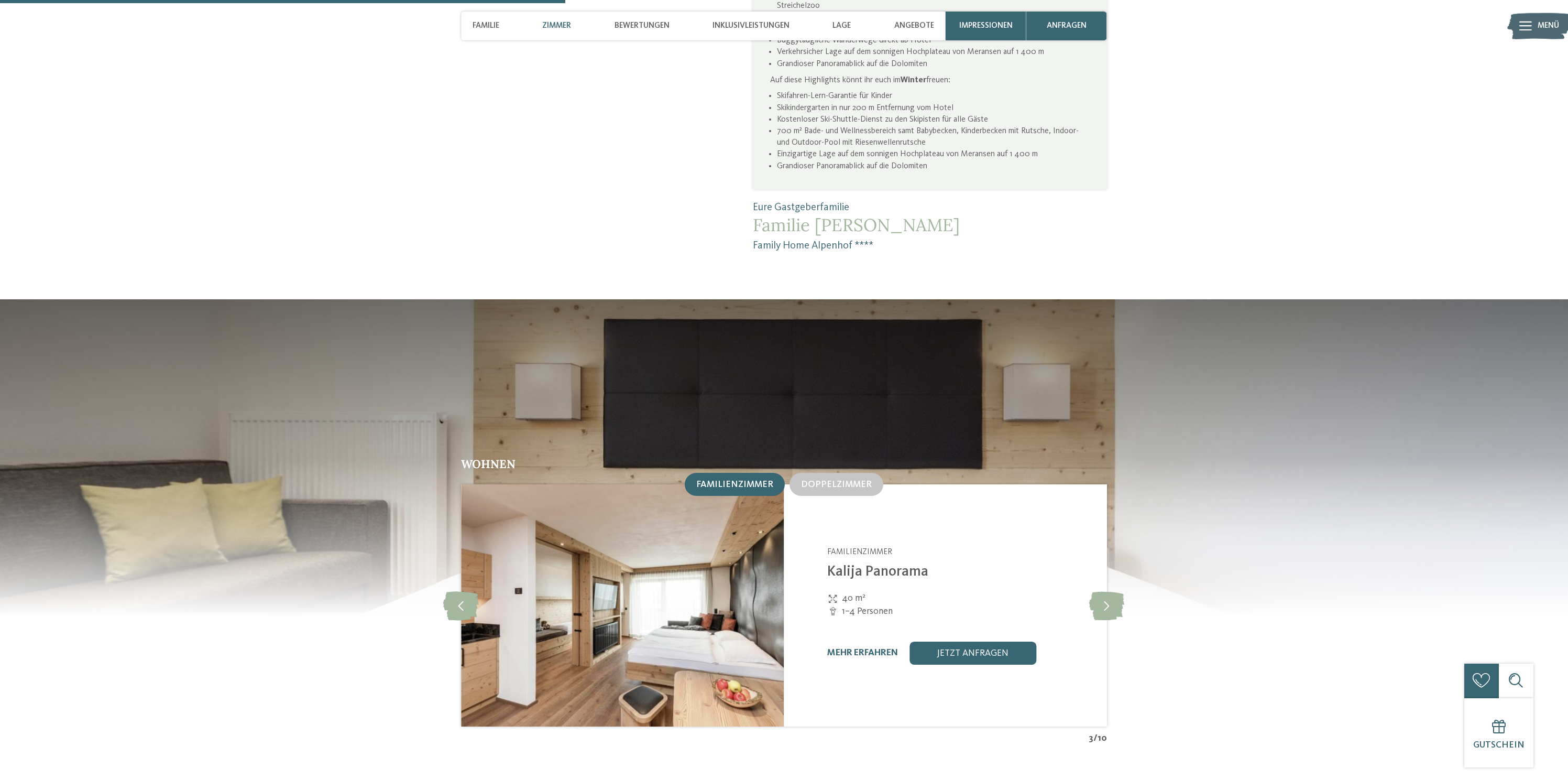
scroll to position [0, 0]
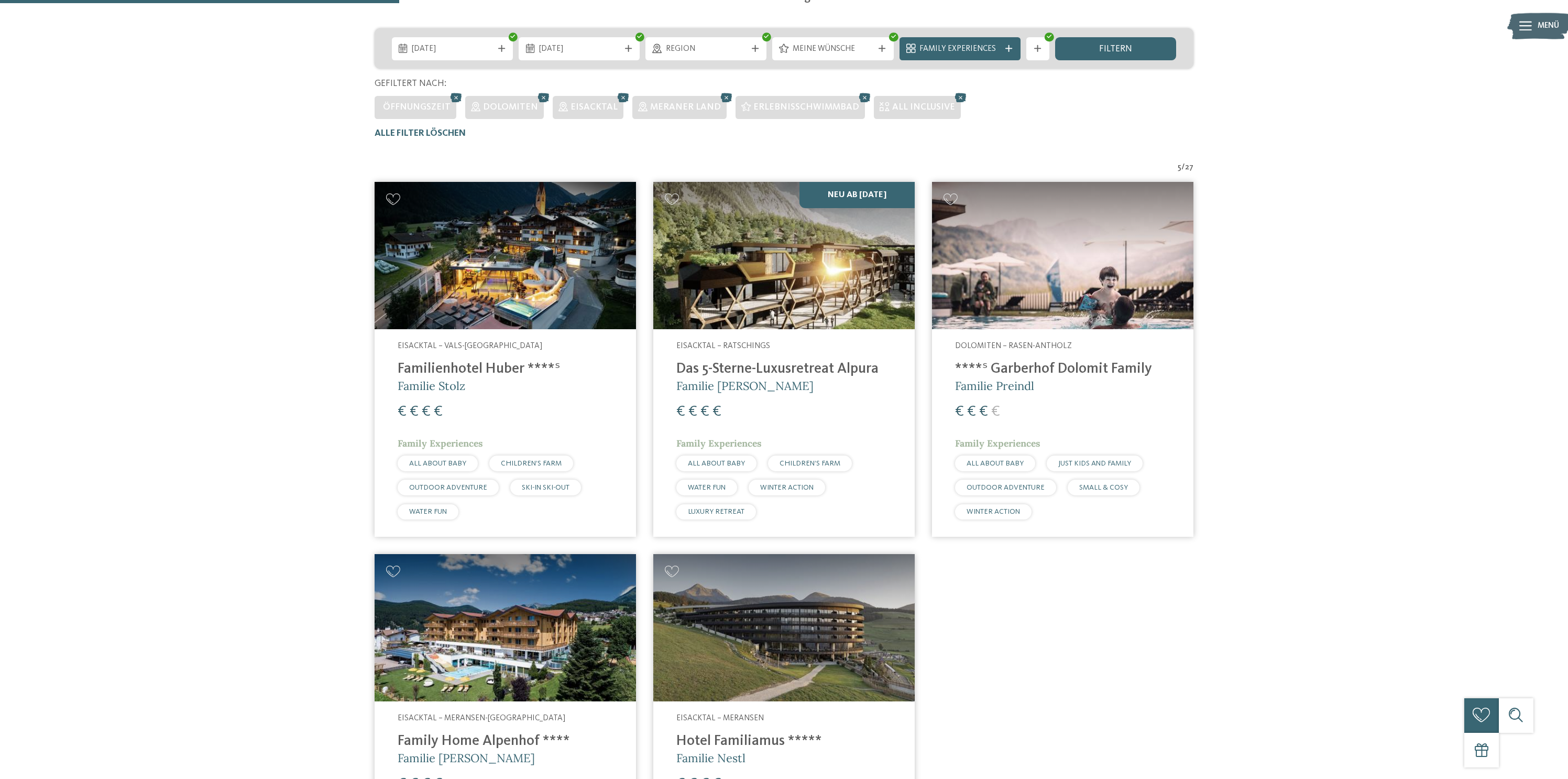
scroll to position [275, 0]
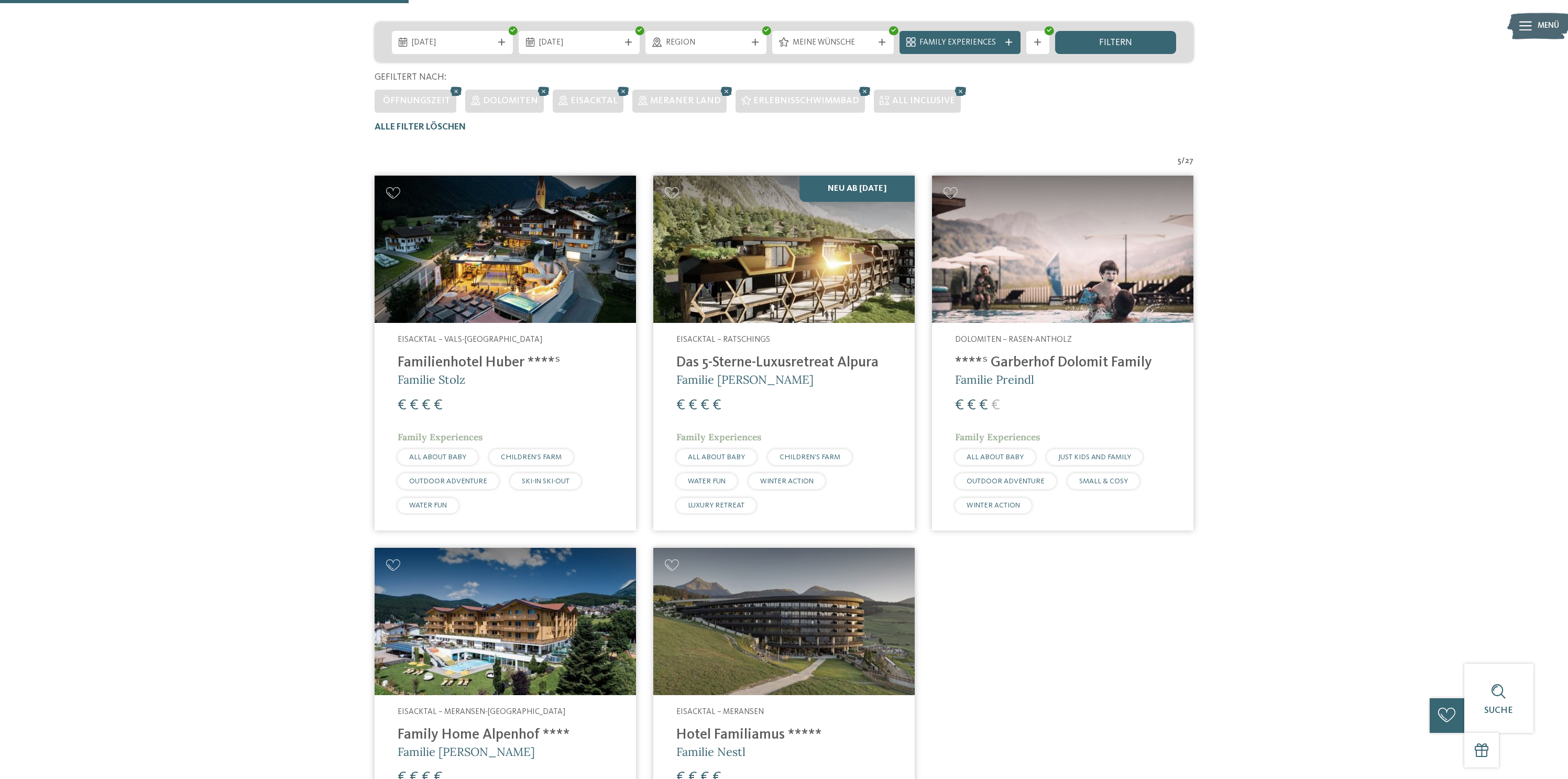
click at [525, 289] on img at bounding box center [505, 250] width 261 height 147
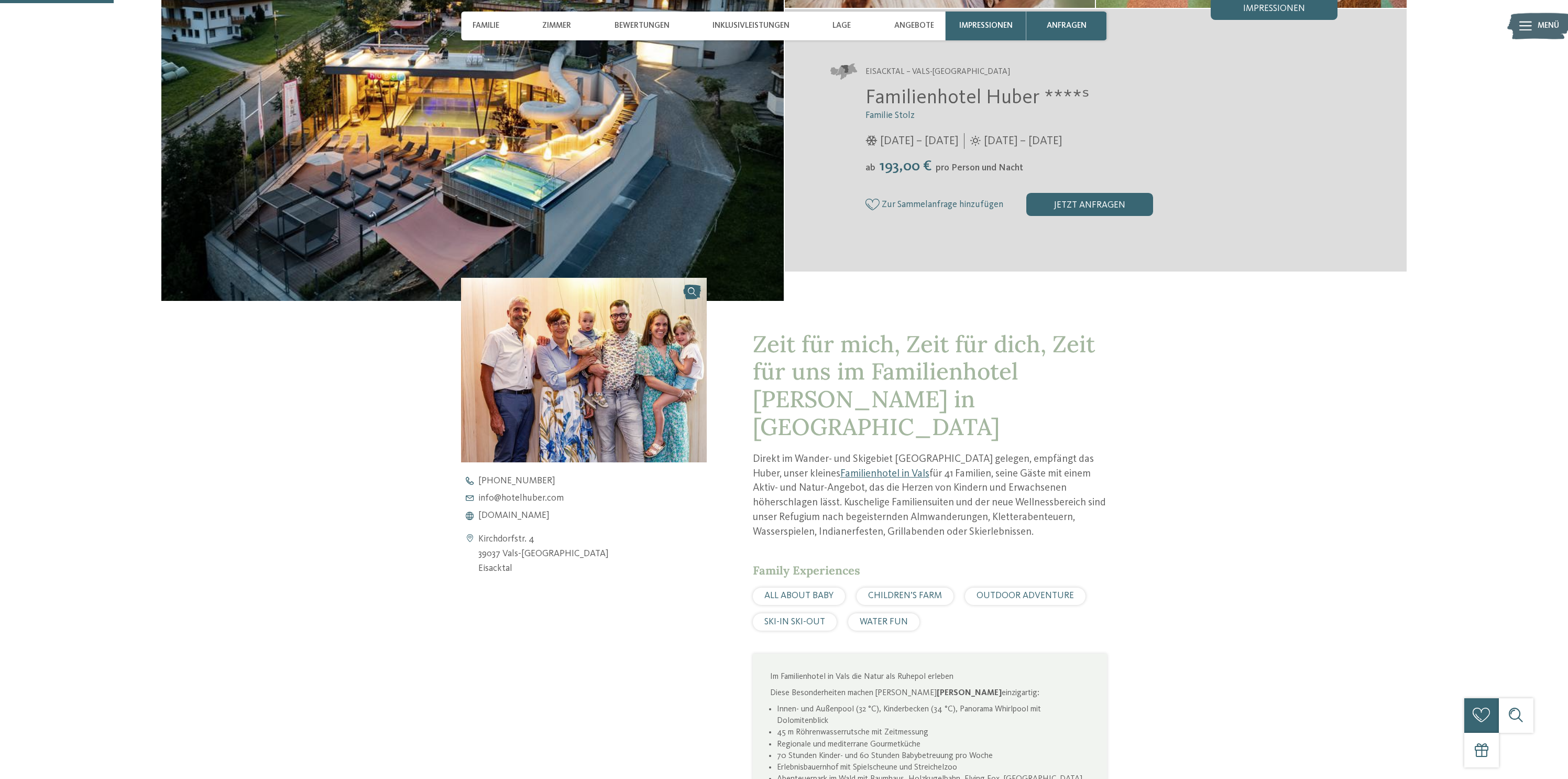
scroll to position [573, 0]
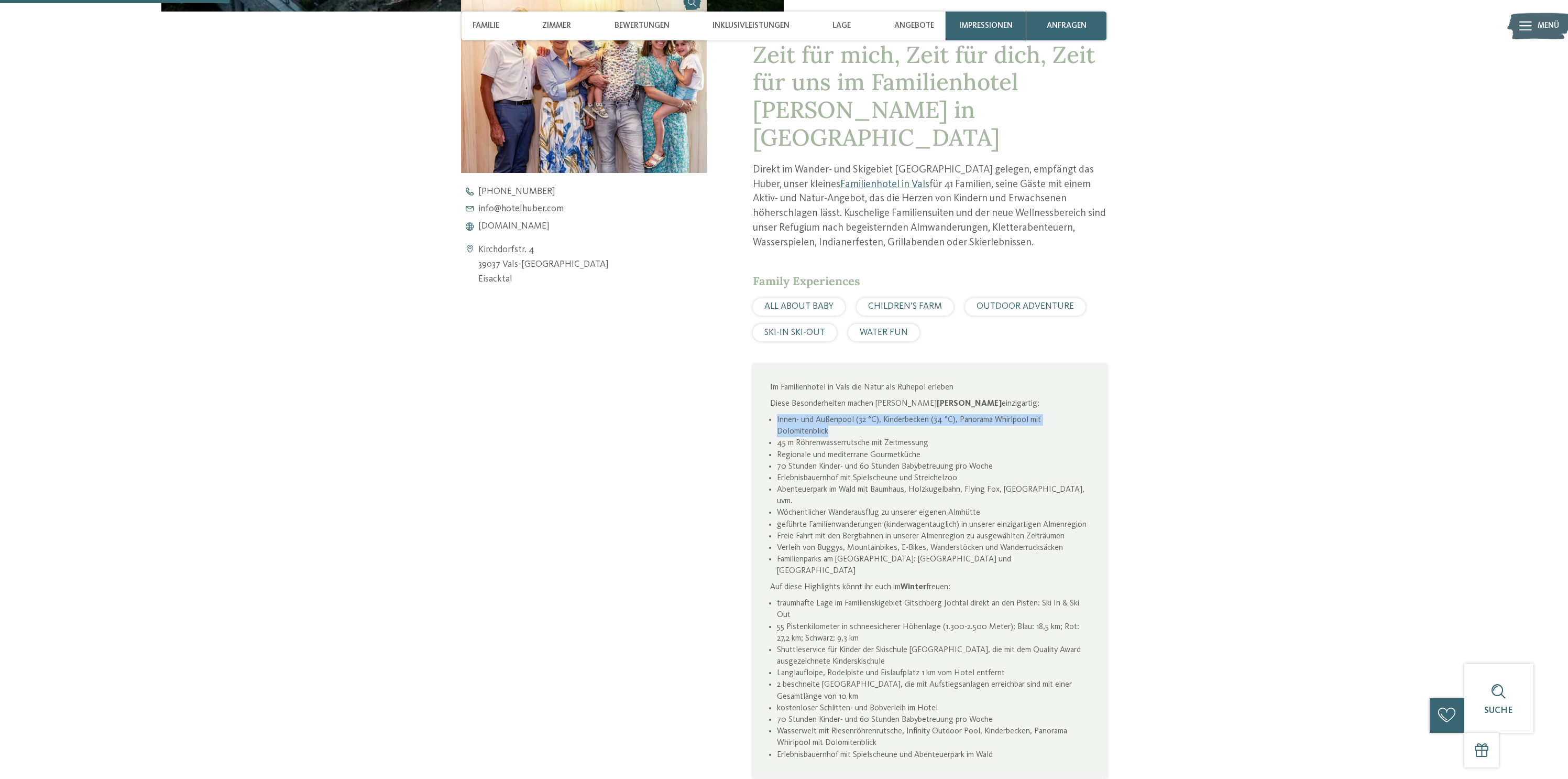
drag, startPoint x: 1000, startPoint y: 387, endPoint x: 909, endPoint y: 382, distance: 91.1
click at [909, 382] on div "Im Familienhotel in Vals die Natur als Ruhepol erleben Diese Besonderheiten mac…" at bounding box center [930, 571] width 320 height 379
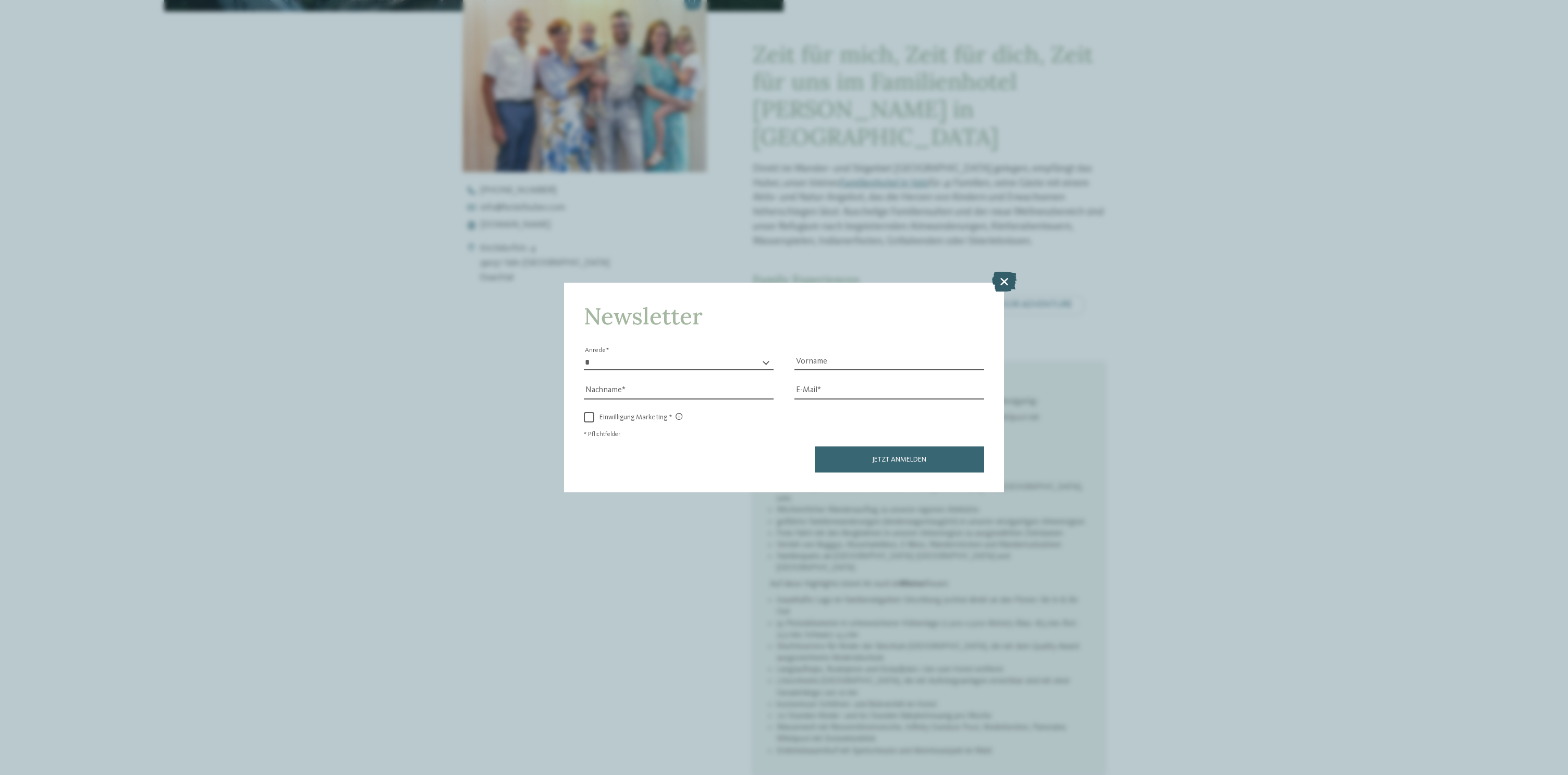
click at [994, 288] on icon at bounding box center [1004, 281] width 25 height 20
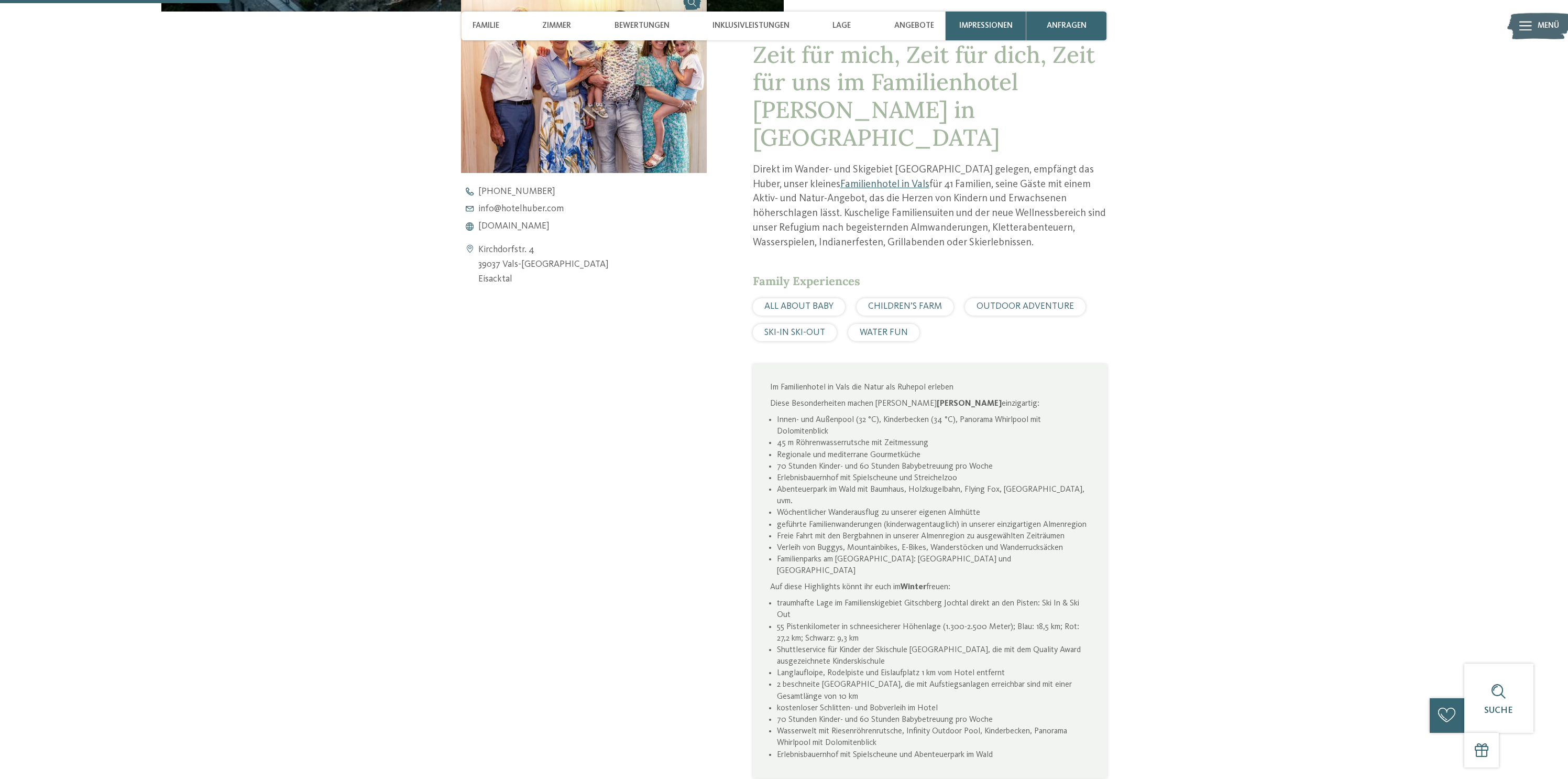
scroll to position [579, 0]
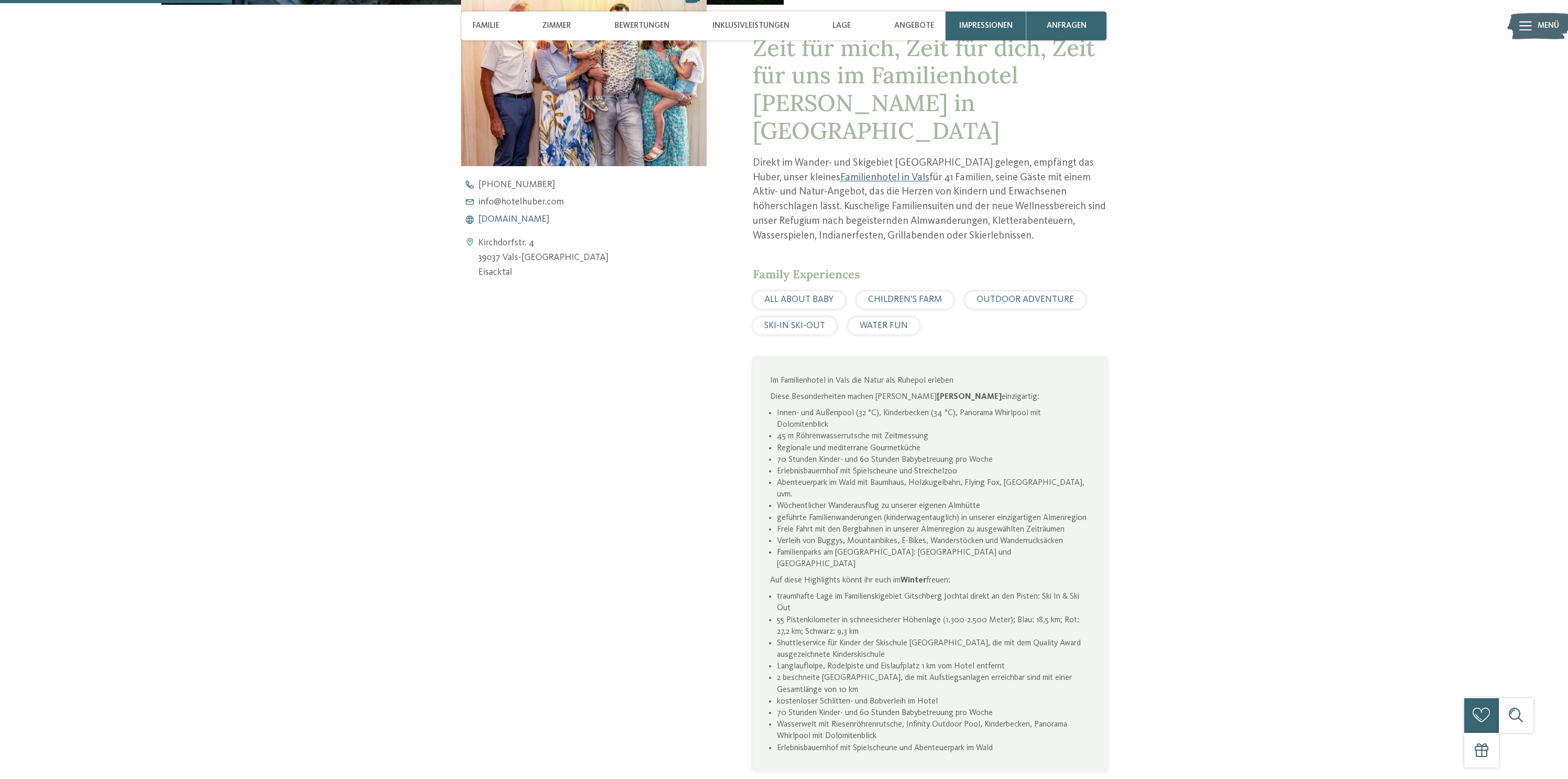
click at [544, 222] on span "[DOMAIN_NAME]" at bounding box center [514, 220] width 71 height 10
